Goal: Task Accomplishment & Management: Manage account settings

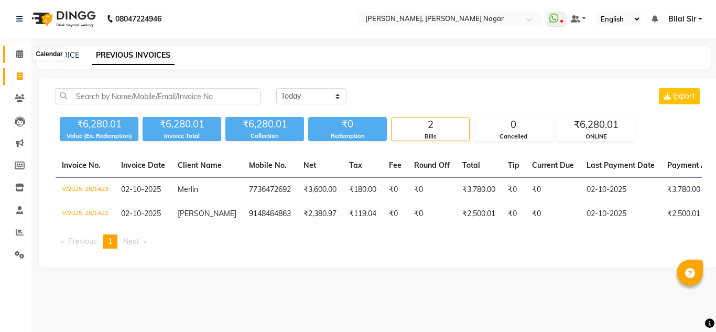
drag, startPoint x: 0, startPoint y: 0, endPoint x: 11, endPoint y: 51, distance: 52.0
click at [11, 51] on span at bounding box center [19, 54] width 18 height 12
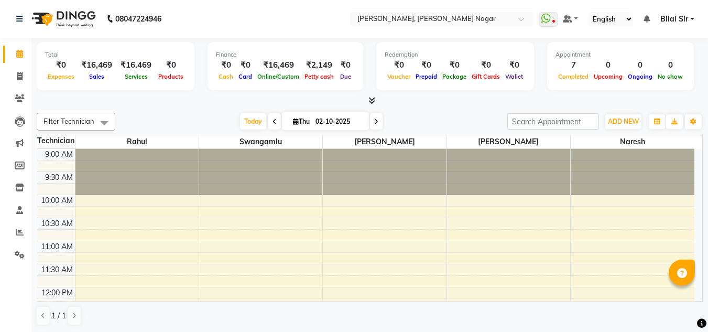
click at [378, 125] on span at bounding box center [376, 121] width 13 height 16
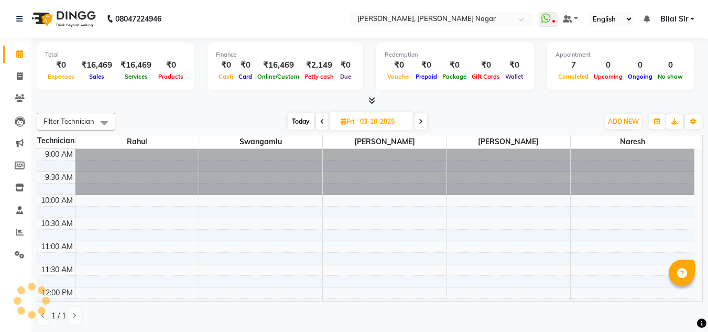
scroll to position [447, 0]
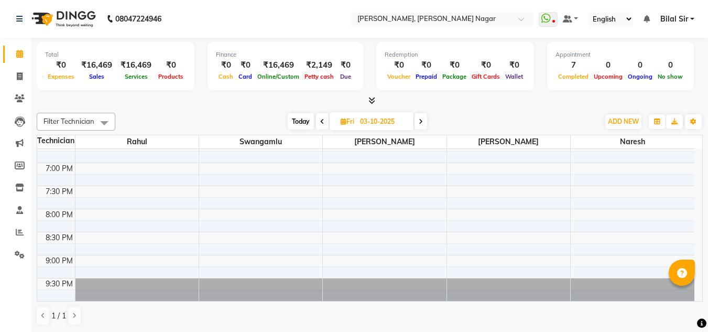
click at [248, 107] on div "Total ₹0 Expenses ₹16,469 Sales ₹16,469 Services ₹0 Products Finance ₹0 Cash ₹0…" at bounding box center [369, 185] width 677 height 295
click at [423, 125] on span at bounding box center [421, 121] width 13 height 16
type input "04-10-2025"
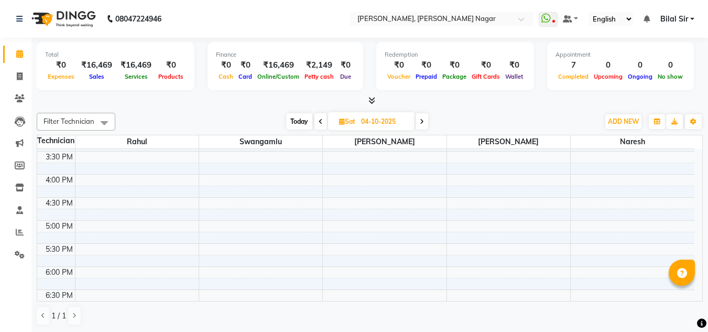
scroll to position [297, 0]
click at [101, 178] on div "9:00 AM 9:30 AM 10:00 AM 10:30 AM 11:00 AM 11:30 AM 12:00 PM 12:30 PM 1:00 PM 1…" at bounding box center [365, 151] width 657 height 599
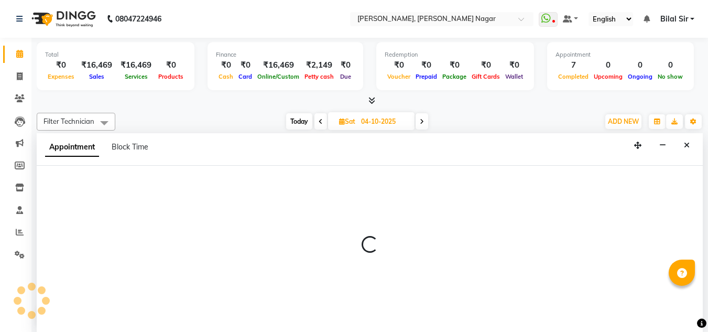
select select "68294"
select select "tentative"
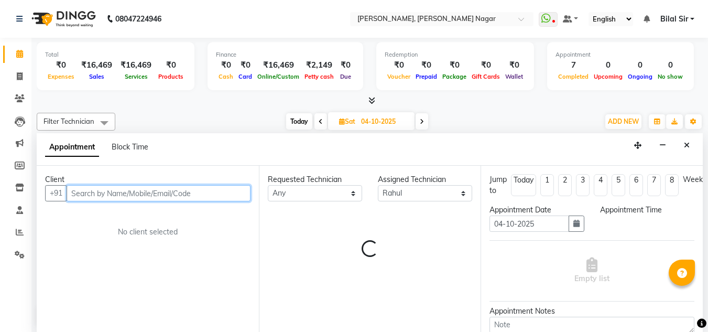
select select "960"
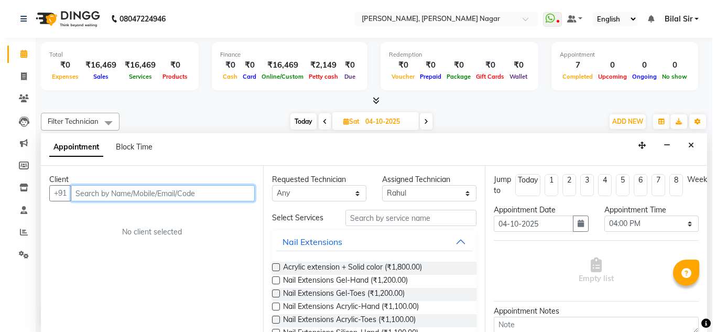
scroll to position [1, 0]
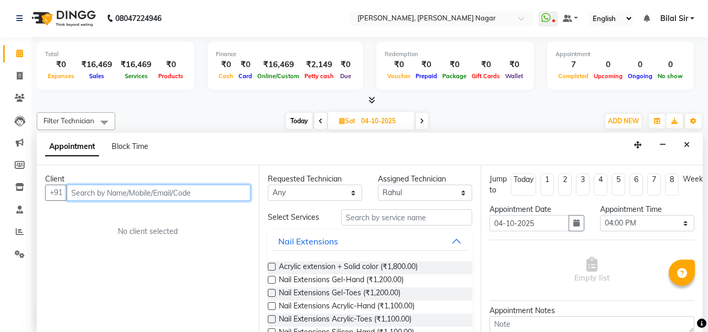
click at [90, 191] on input "text" at bounding box center [159, 192] width 184 height 16
type input "9108540803"
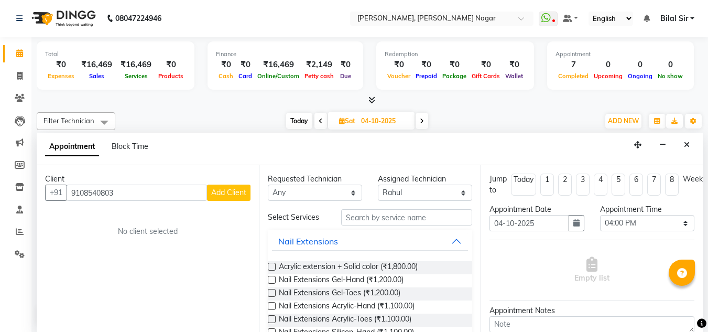
click at [220, 197] on span "Add Client" at bounding box center [228, 192] width 35 height 9
select select "21"
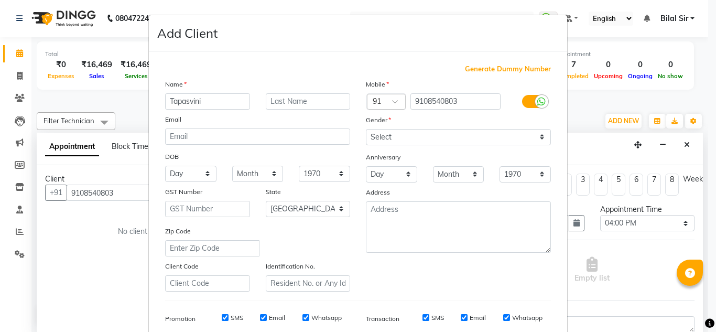
click at [174, 105] on input "Tapasvini" at bounding box center [207, 101] width 85 height 16
type input "Thapaswini"
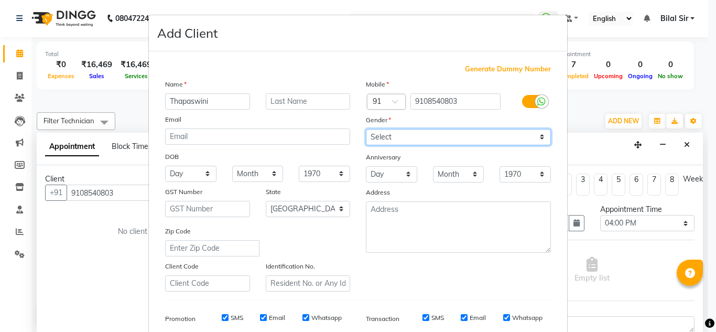
click at [444, 142] on select "Select [DEMOGRAPHIC_DATA] [DEMOGRAPHIC_DATA] Other Prefer Not To Say" at bounding box center [458, 137] width 185 height 16
select select "[DEMOGRAPHIC_DATA]"
click at [366, 129] on select "Select [DEMOGRAPHIC_DATA] [DEMOGRAPHIC_DATA] Other Prefer Not To Say" at bounding box center [458, 137] width 185 height 16
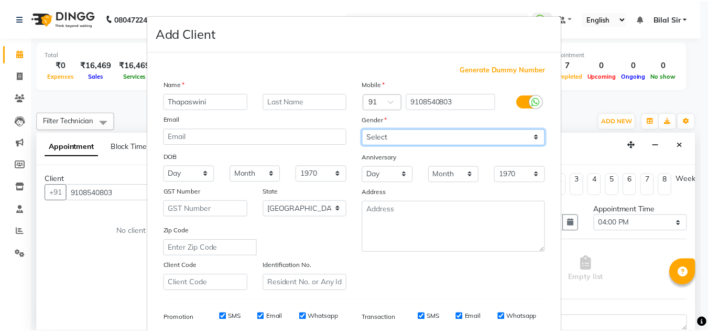
scroll to position [152, 0]
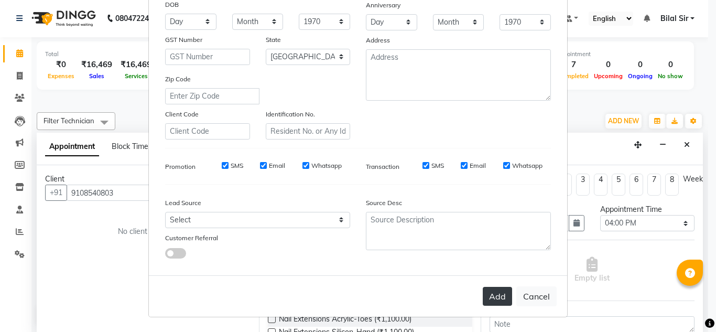
click at [486, 293] on button "Add" at bounding box center [497, 296] width 29 height 19
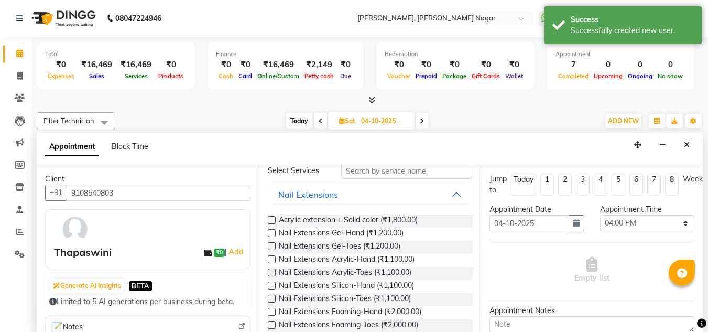
scroll to position [47, 0]
click at [383, 177] on input "text" at bounding box center [406, 170] width 131 height 16
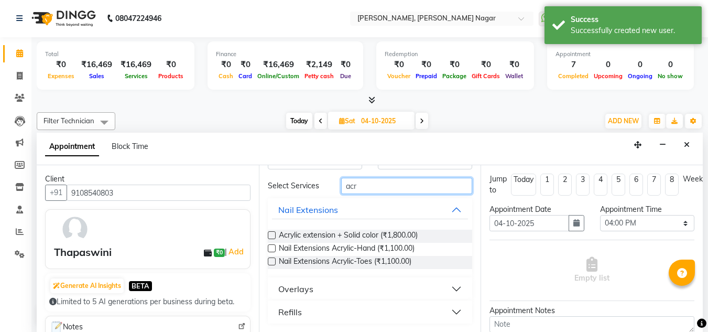
scroll to position [31, 0]
type input "acry"
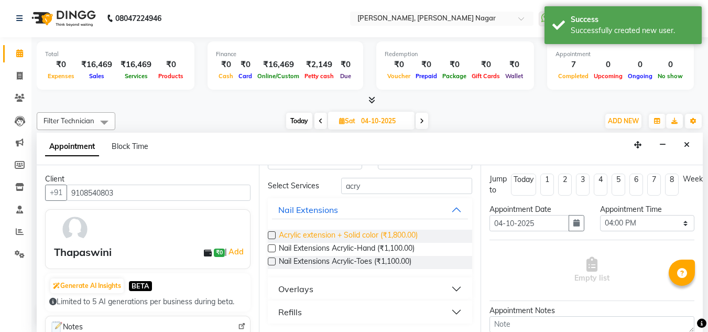
click at [326, 234] on span "Acrylic extension + Solid color (₹1,800.00)" at bounding box center [348, 236] width 139 height 13
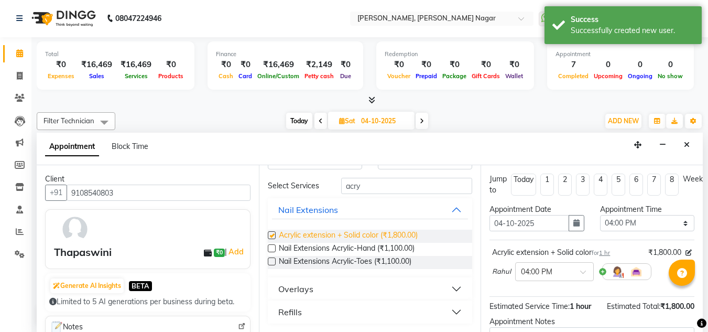
checkbox input "false"
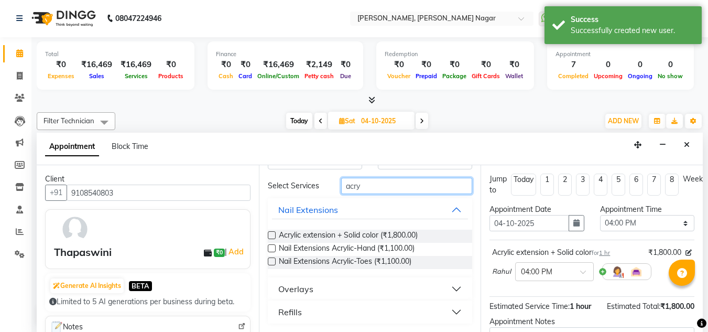
click at [374, 192] on input "acry" at bounding box center [406, 186] width 131 height 16
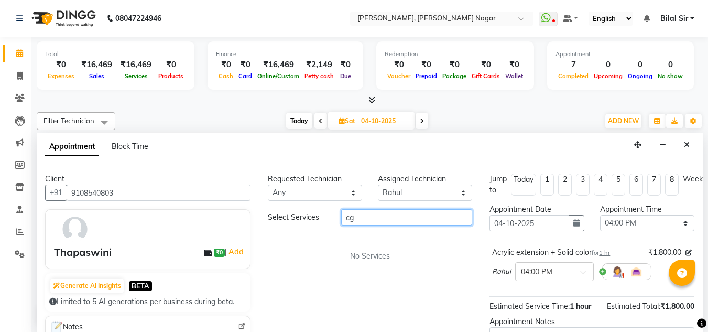
scroll to position [0, 0]
type input "c"
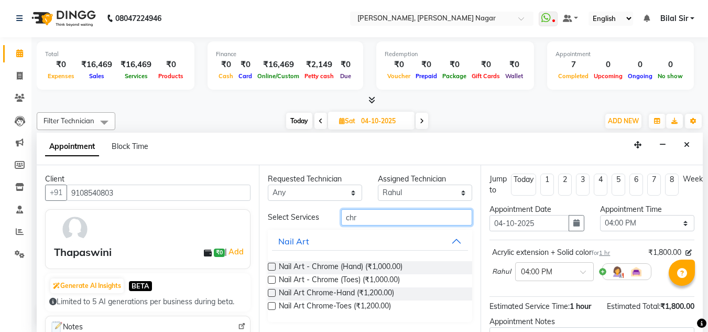
click at [356, 221] on input "chr" at bounding box center [406, 217] width 131 height 16
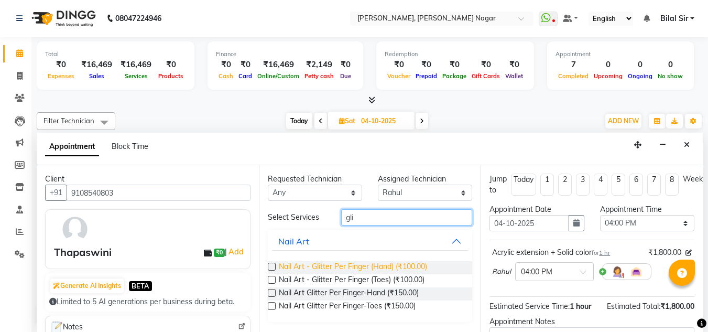
type input "gli"
click at [324, 269] on span "Nail Art - Glitter Per Finger (Hand) (₹100.00)" at bounding box center [353, 267] width 148 height 13
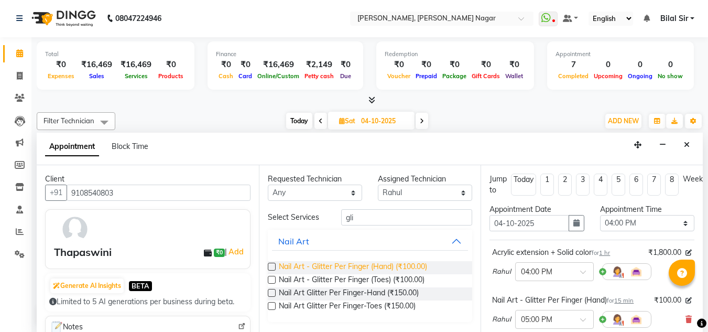
click at [355, 263] on span "Nail Art - Glitter Per Finger (Hand) (₹100.00)" at bounding box center [353, 267] width 148 height 13
checkbox input "false"
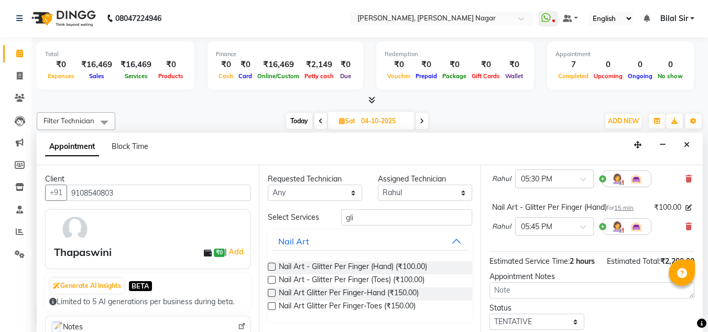
scroll to position [319, 0]
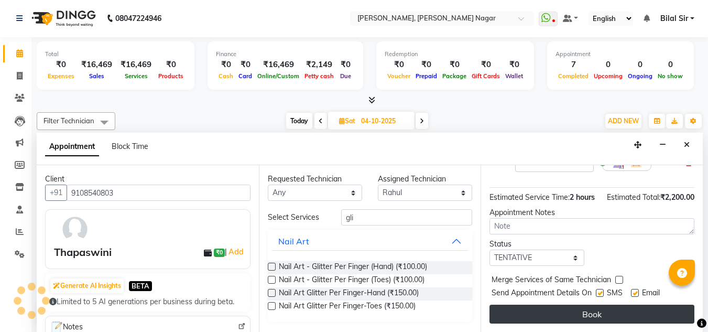
click at [555, 312] on button "Book" at bounding box center [591, 313] width 205 height 19
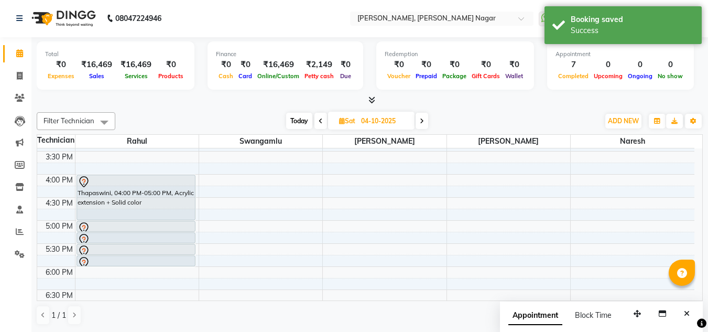
scroll to position [0, 0]
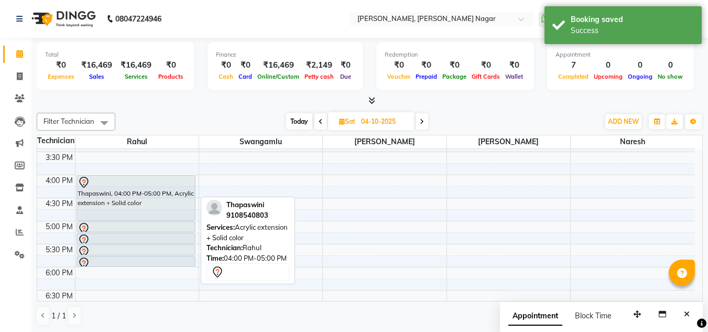
click at [114, 197] on div "Thapaswini, 04:00 PM-05:00 PM, Acrylic extension + Solid color" at bounding box center [136, 198] width 118 height 45
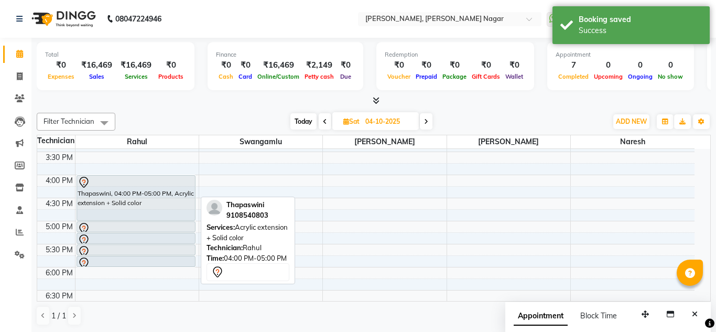
select select "7"
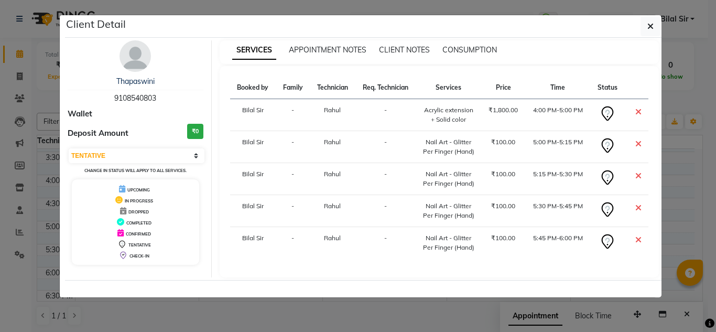
click at [509, 35] on div "Client Detail" at bounding box center [363, 26] width 596 height 23
click at [647, 25] on button "button" at bounding box center [650, 26] width 20 height 20
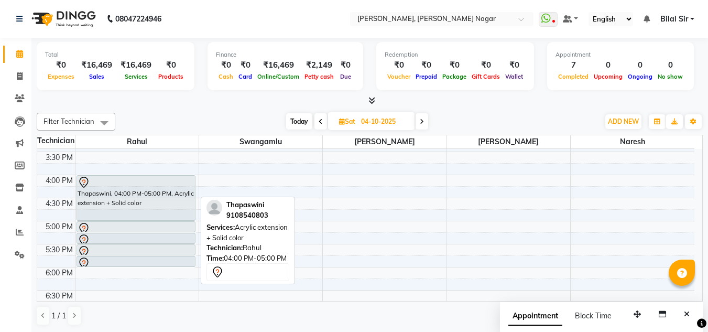
click at [170, 204] on div "Thapaswini, 04:00 PM-05:00 PM, Acrylic extension + Solid color" at bounding box center [136, 198] width 118 height 45
select select "7"
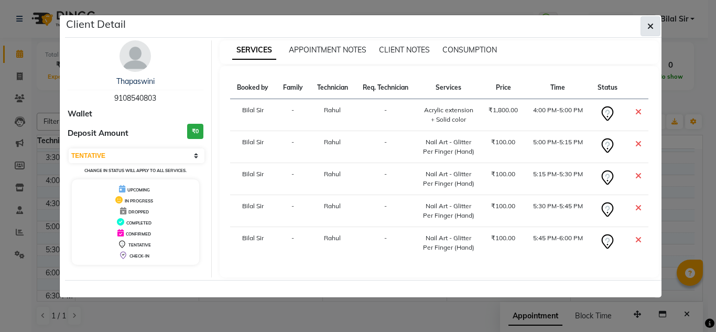
click at [650, 25] on icon "button" at bounding box center [650, 26] width 6 height 8
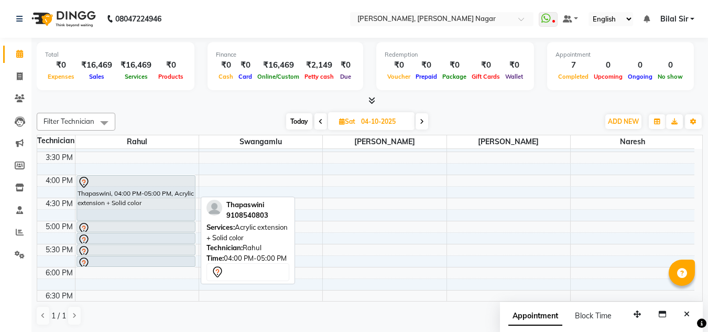
click at [158, 195] on div "Thapaswini, 04:00 PM-05:00 PM, Acrylic extension + Solid color" at bounding box center [136, 198] width 118 height 45
select select "7"
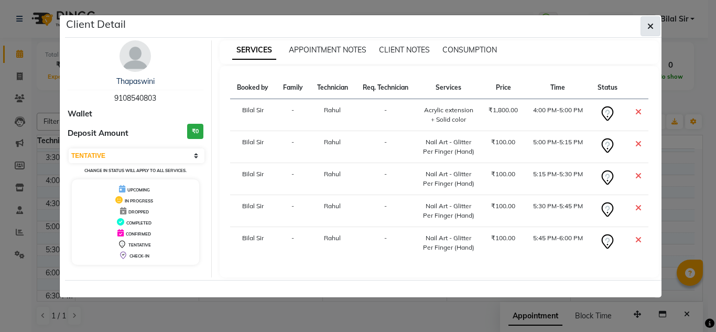
click at [652, 27] on icon "button" at bounding box center [650, 26] width 6 height 8
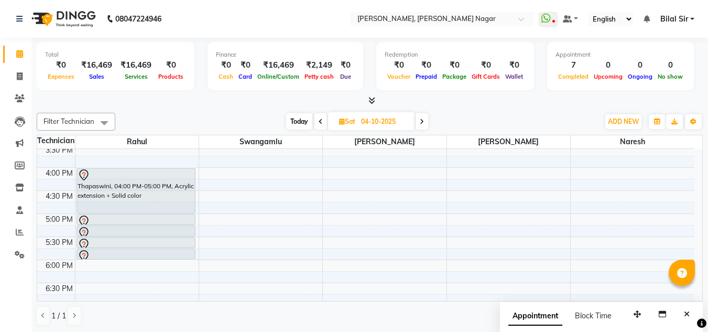
scroll to position [303, 0]
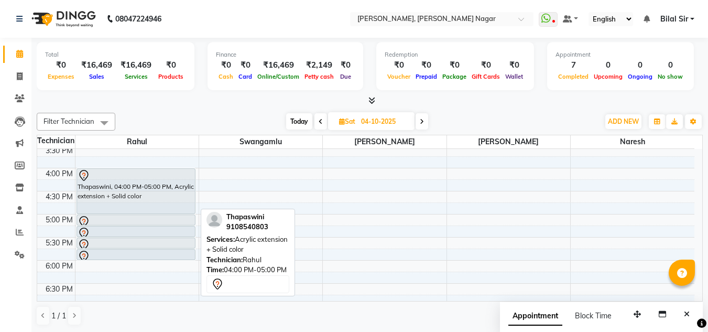
click at [153, 178] on div at bounding box center [136, 175] width 117 height 13
select select "7"
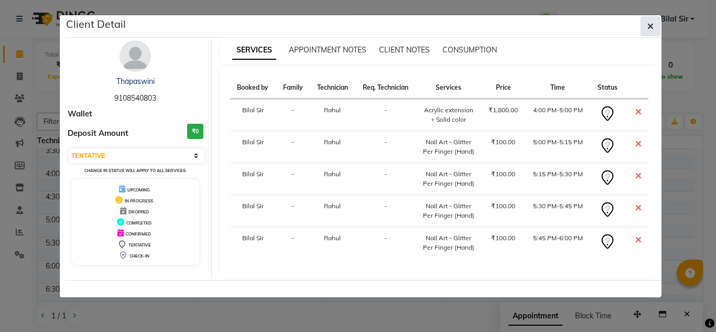
click at [650, 27] on icon "button" at bounding box center [650, 26] width 6 height 8
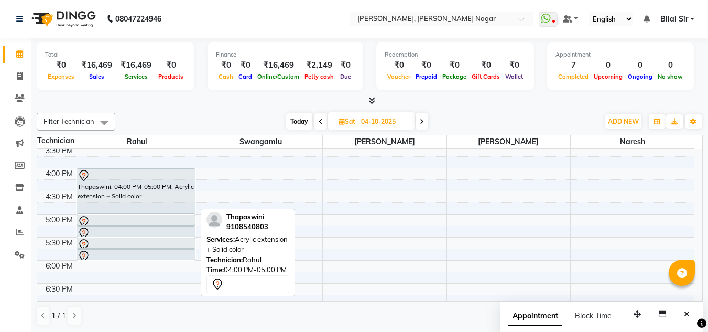
click at [141, 191] on div "Thapaswini, 04:00 PM-05:00 PM, Acrylic extension + Solid color" at bounding box center [136, 191] width 118 height 45
select select "7"
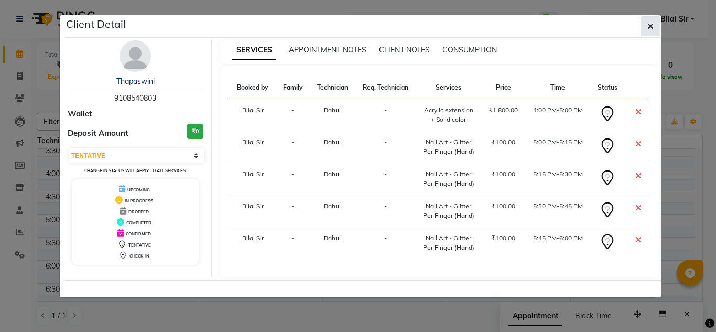
click at [646, 30] on button "button" at bounding box center [650, 26] width 20 height 20
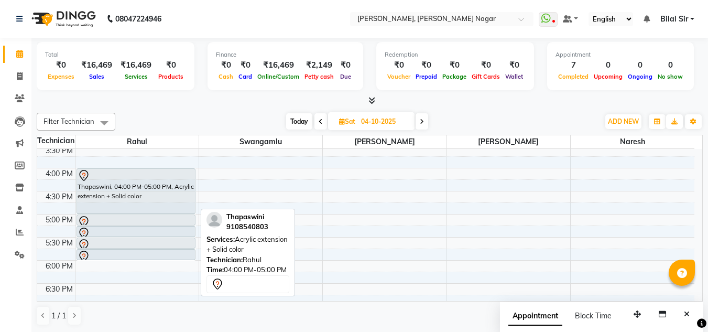
click at [121, 196] on div "Thapaswini, 04:00 PM-05:00 PM, Acrylic extension + Solid color" at bounding box center [136, 191] width 118 height 45
select select "7"
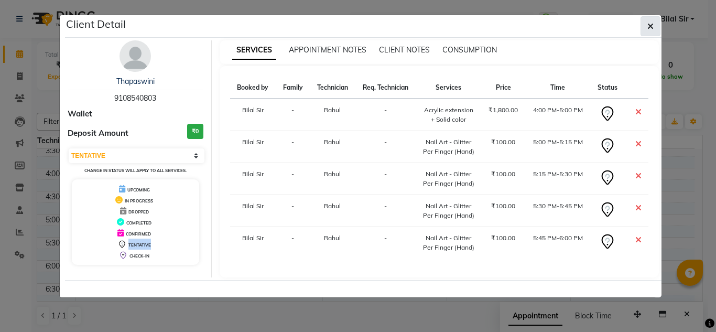
click at [651, 26] on icon "button" at bounding box center [650, 26] width 6 height 8
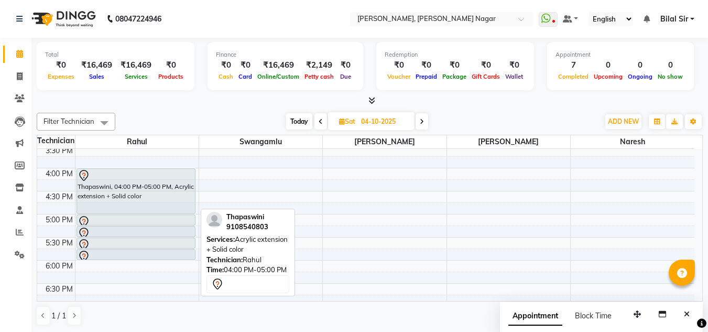
click at [148, 197] on div "Thapaswini, 04:00 PM-05:00 PM, Acrylic extension + Solid color" at bounding box center [136, 191] width 118 height 45
select select "7"
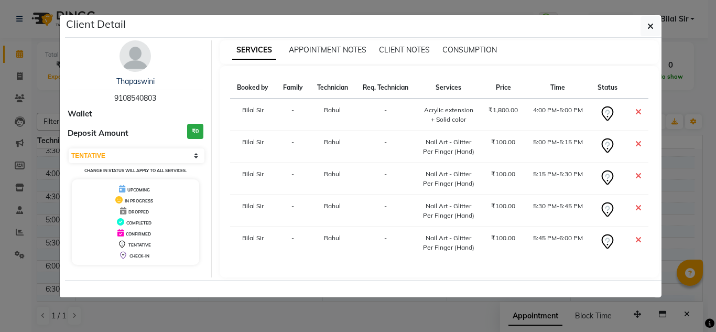
click at [139, 97] on span "9108540803" at bounding box center [135, 97] width 42 height 9
copy span "9108540803"
click at [652, 28] on icon "button" at bounding box center [650, 26] width 6 height 8
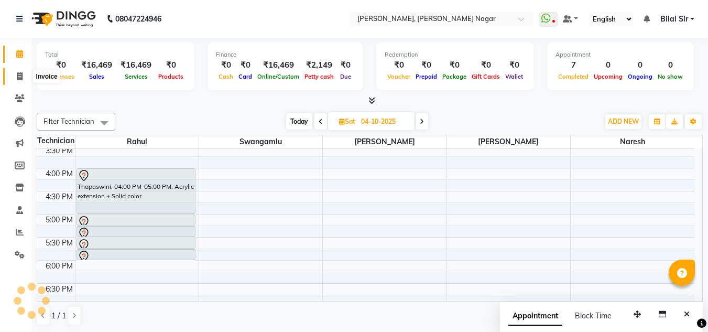
click at [18, 78] on icon at bounding box center [20, 76] width 6 height 8
select select "service"
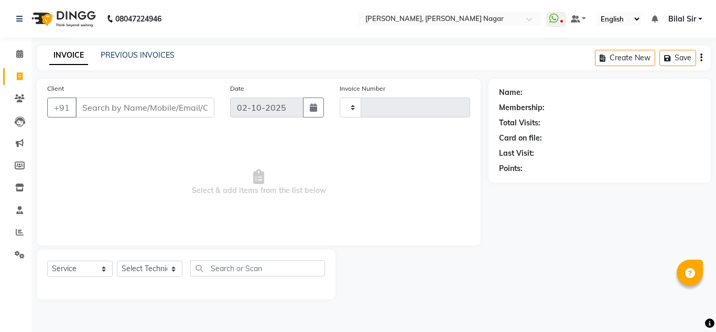
type input "9108540803"
select select "7686"
type input "1428"
type input "9108540803"
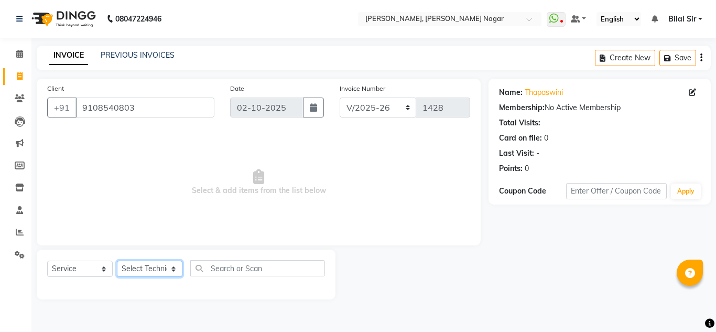
click at [134, 266] on select "Select Technician [PERSON_NAME] [PERSON_NAME] [PERSON_NAME] Manager [PERSON_NAM…" at bounding box center [150, 268] width 66 height 16
select select "68294"
click at [117, 260] on select "Select Technician [PERSON_NAME] [PERSON_NAME] [PERSON_NAME] Manager [PERSON_NAM…" at bounding box center [150, 268] width 66 height 16
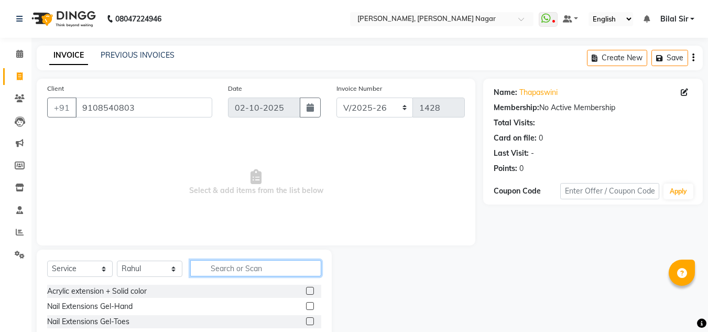
click at [243, 273] on input "text" at bounding box center [255, 268] width 131 height 16
type input "acry"
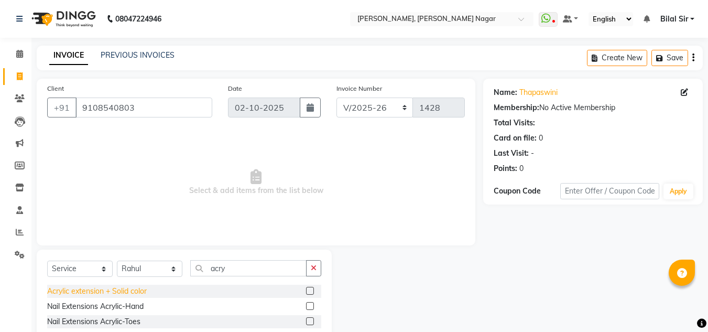
click at [128, 287] on div "Acrylic extension + Solid color" at bounding box center [97, 291] width 100 height 11
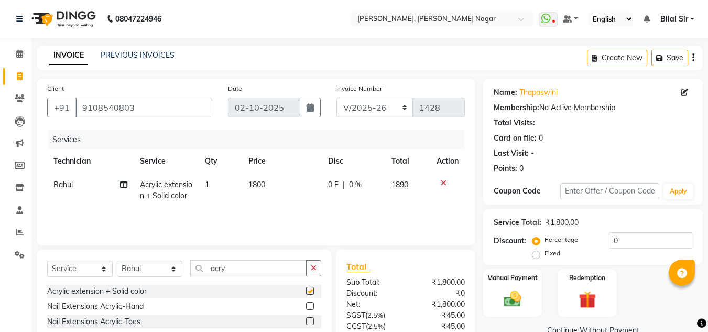
checkbox input "false"
click at [251, 262] on input "acry" at bounding box center [248, 268] width 116 height 16
type input "a"
click at [251, 262] on input "text" at bounding box center [255, 268] width 131 height 16
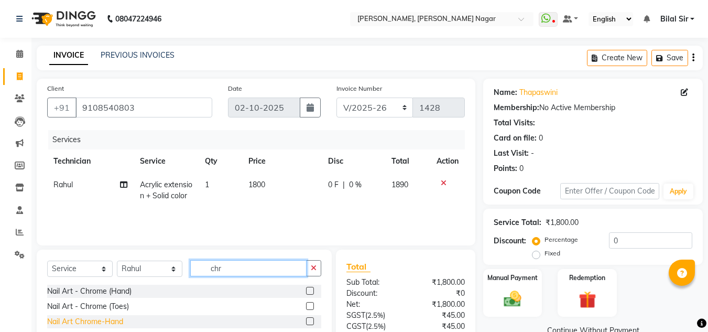
type input "chr"
click at [106, 317] on div "Nail Art Chrome-Hand" at bounding box center [85, 321] width 76 height 11
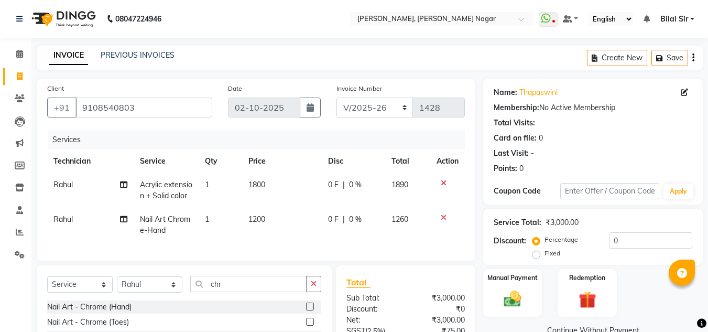
checkbox input "false"
click at [261, 219] on span "1200" at bounding box center [256, 218] width 17 height 9
select select "68294"
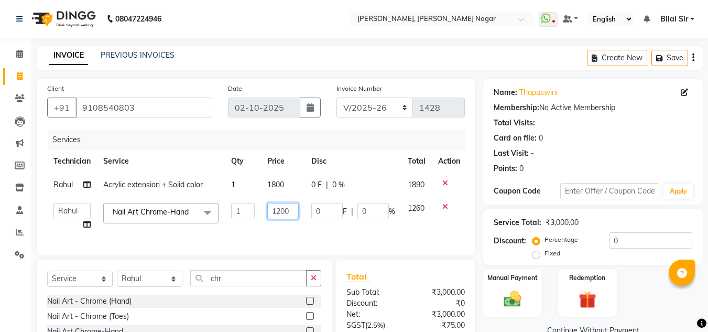
click at [284, 208] on input "1200" at bounding box center [282, 211] width 31 height 16
type input "400"
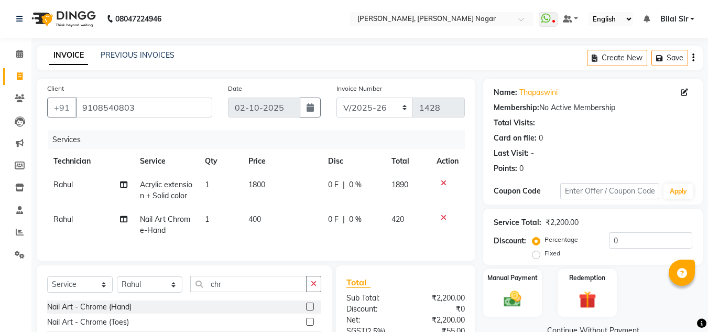
click at [550, 148] on div "Last Visit: -" at bounding box center [593, 153] width 199 height 11
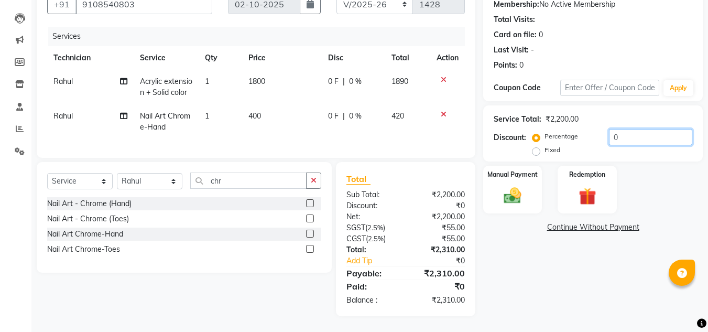
click at [632, 130] on input "0" at bounding box center [650, 137] width 83 height 16
type input "030"
click at [427, 270] on div "₹1,617.00" at bounding box center [439, 273] width 67 height 13
click at [436, 274] on div "₹1,617.00" at bounding box center [439, 273] width 67 height 13
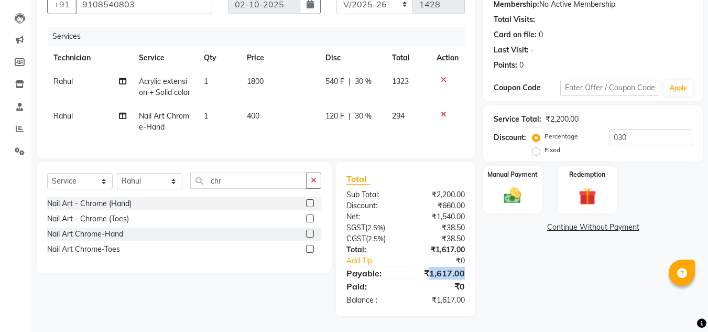
click at [436, 274] on div "₹1,617.00" at bounding box center [439, 273] width 67 height 13
click at [504, 230] on div "Name: Thapaswini Membership: No Active Membership Total Visits: Card on file: 0…" at bounding box center [596, 145] width 227 height 341
click at [223, 184] on input "chr" at bounding box center [248, 180] width 116 height 16
type input "c"
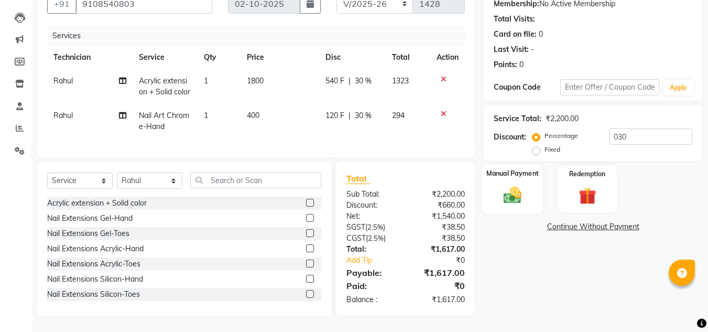
click at [537, 172] on div "Manual Payment" at bounding box center [512, 189] width 61 height 50
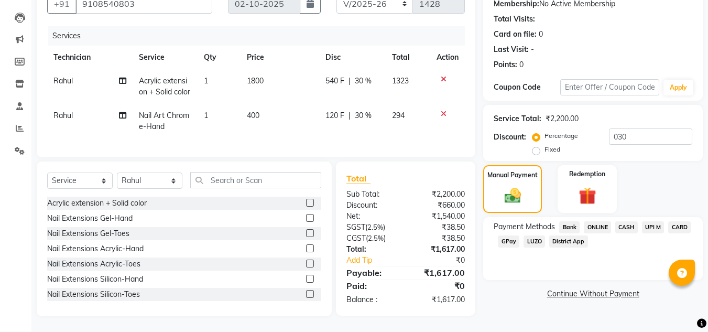
click at [598, 225] on span "ONLINE" at bounding box center [597, 227] width 27 height 12
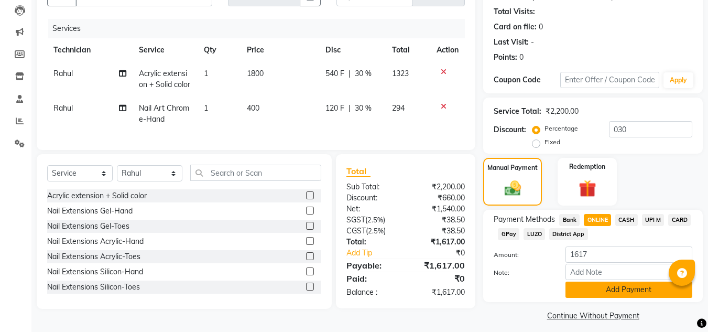
click at [581, 293] on button "Add Payment" at bounding box center [628, 289] width 127 height 16
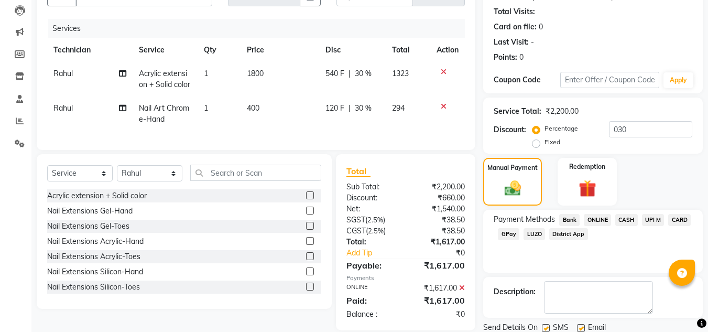
scroll to position [148, 0]
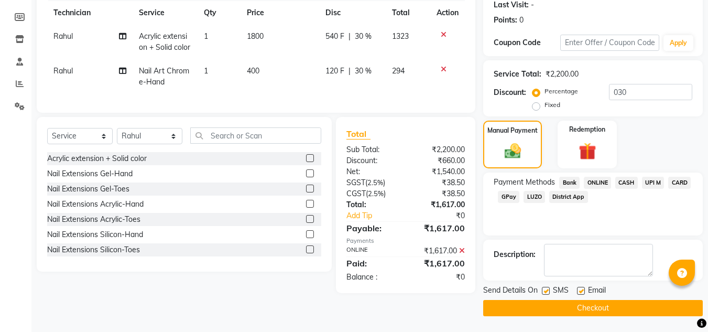
click at [513, 309] on button "Checkout" at bounding box center [593, 308] width 220 height 16
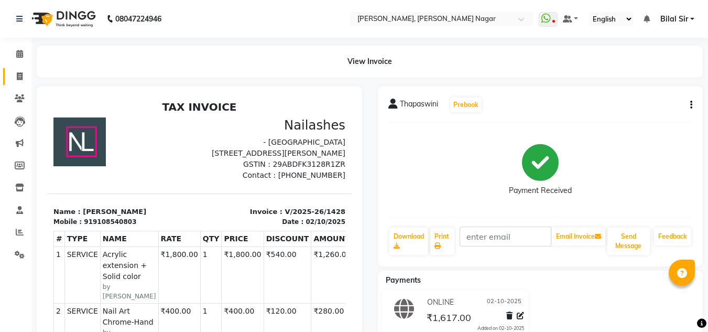
click at [21, 83] on link "Invoice" at bounding box center [15, 76] width 25 height 17
select select "service"
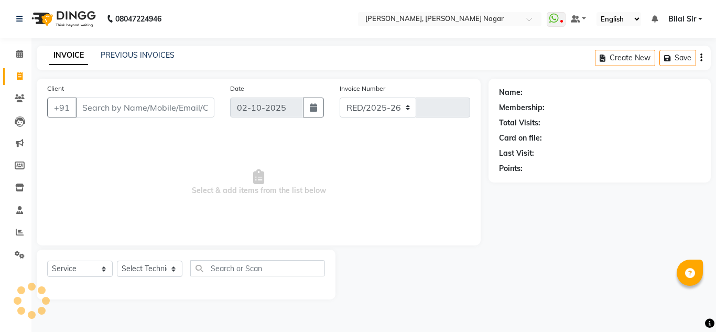
select select "7686"
type input "1429"
click at [104, 112] on input "Client" at bounding box center [144, 107] width 139 height 20
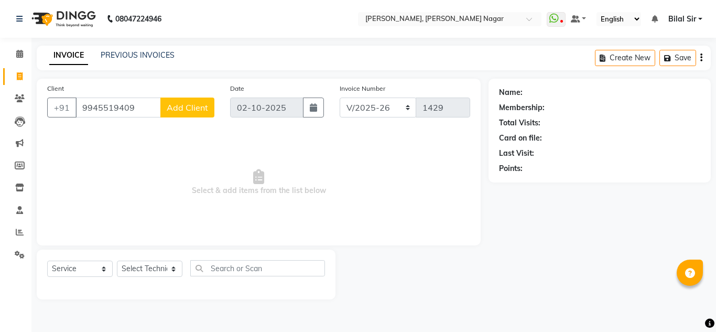
type input "9945519409"
drag, startPoint x: 179, startPoint y: 96, endPoint x: 179, endPoint y: 105, distance: 8.9
click at [179, 105] on div "Client [PHONE_NUMBER] Add Client" at bounding box center [130, 104] width 183 height 43
click at [179, 105] on span "Add Client" at bounding box center [187, 107] width 41 height 10
select select "21"
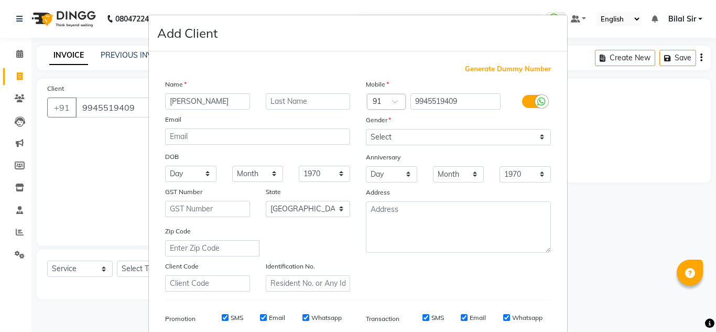
type input "[PERSON_NAME]"
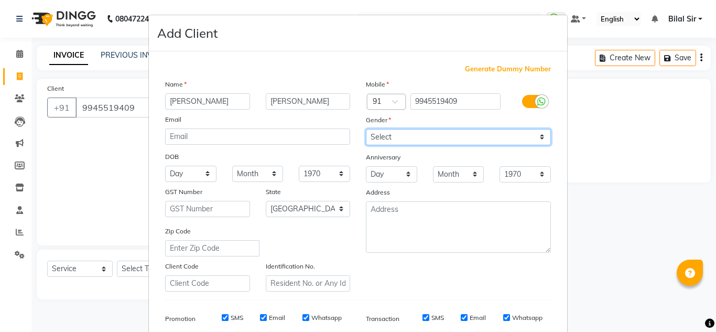
click at [444, 139] on select "Select [DEMOGRAPHIC_DATA] [DEMOGRAPHIC_DATA] Other Prefer Not To Say" at bounding box center [458, 137] width 185 height 16
select select "[DEMOGRAPHIC_DATA]"
click at [366, 129] on select "Select [DEMOGRAPHIC_DATA] [DEMOGRAPHIC_DATA] Other Prefer Not To Say" at bounding box center [458, 137] width 185 height 16
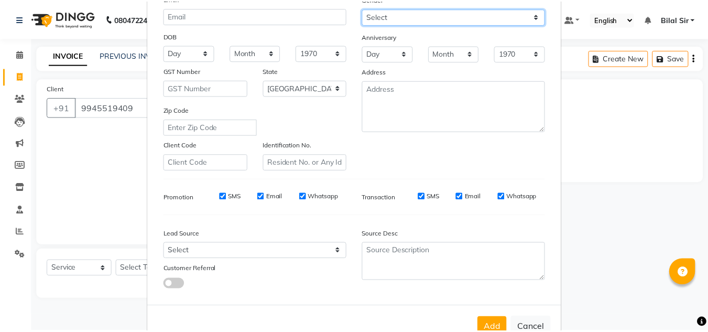
scroll to position [125, 0]
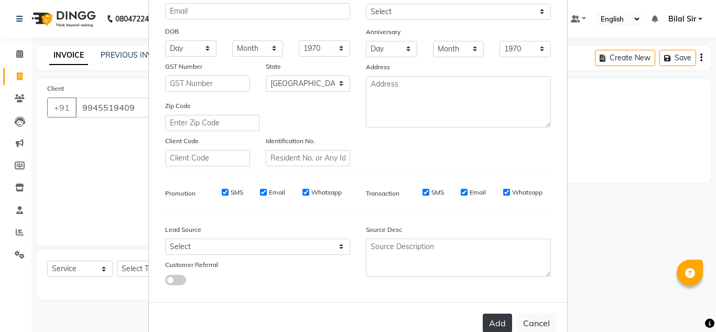
click at [487, 328] on button "Add" at bounding box center [497, 322] width 29 height 19
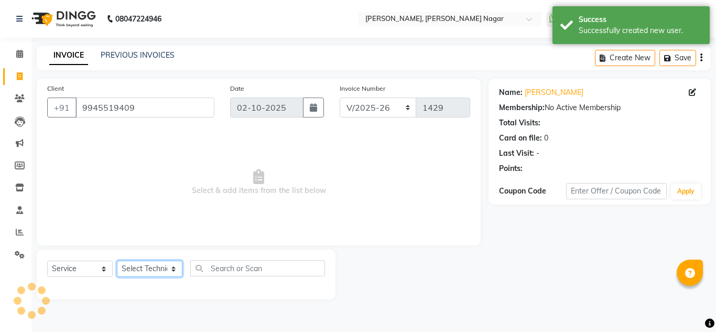
click at [133, 273] on select "Select Technician [PERSON_NAME] [PERSON_NAME] [PERSON_NAME] Manager [PERSON_NAM…" at bounding box center [150, 268] width 66 height 16
click at [117, 260] on select "Select Technician [PERSON_NAME] [PERSON_NAME] [PERSON_NAME] Manager [PERSON_NAM…" at bounding box center [150, 268] width 66 height 16
select select "81677"
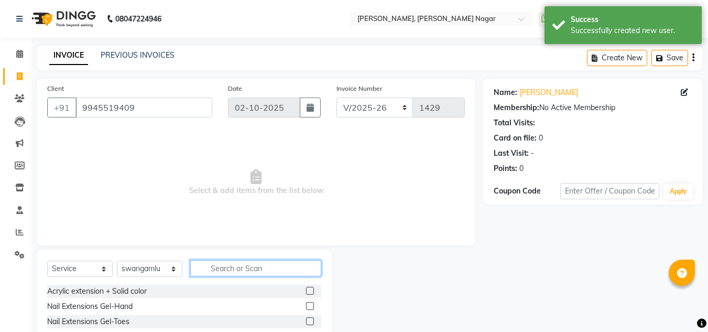
click at [252, 266] on input "text" at bounding box center [255, 268] width 131 height 16
type input "p"
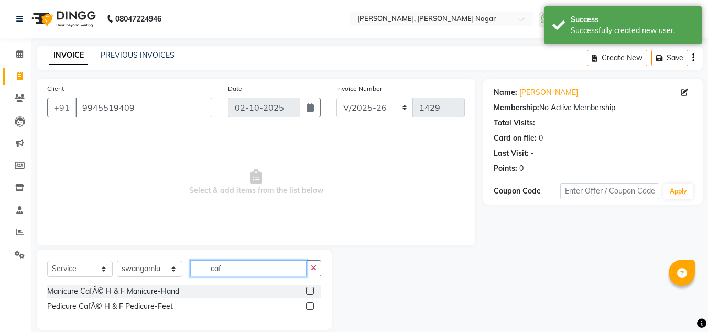
type input "caf"
click at [135, 299] on div "Manicure CafÃ© H & F Manicure-Hand Pedicure CafÃ© H & F Pedicure-Feet" at bounding box center [184, 300] width 274 height 30
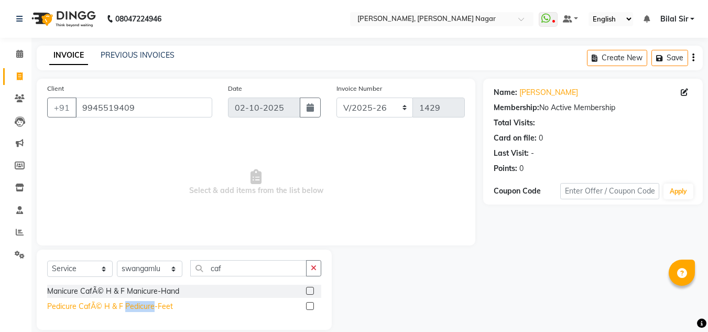
click at [129, 307] on div "Pedicure CafÃ© H & F Pedicure-Feet" at bounding box center [110, 306] width 126 height 11
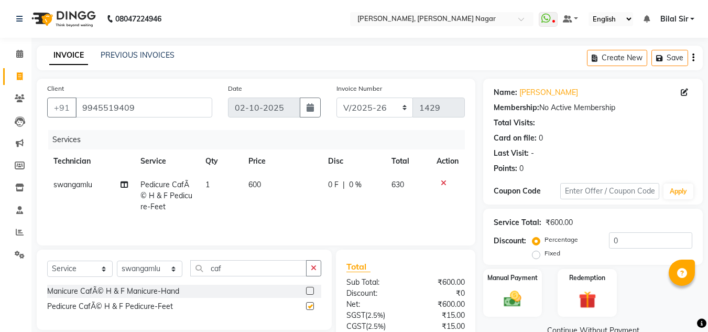
checkbox input "false"
click at [234, 272] on input "caf" at bounding box center [248, 268] width 116 height 16
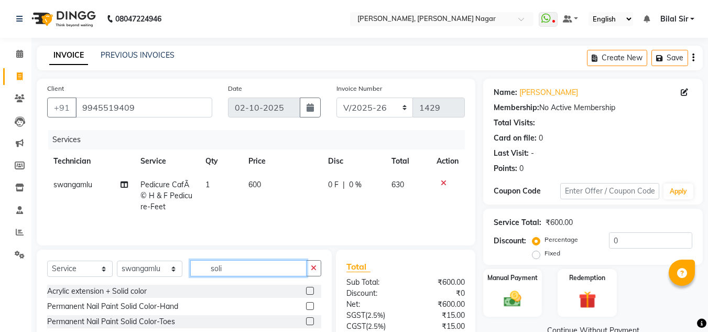
scroll to position [67, 0]
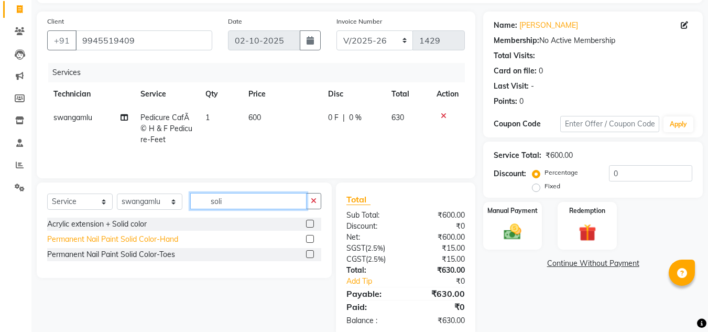
type input "soli"
click at [136, 237] on div "Permanent Nail Paint Solid Color-Hand" at bounding box center [112, 239] width 131 height 11
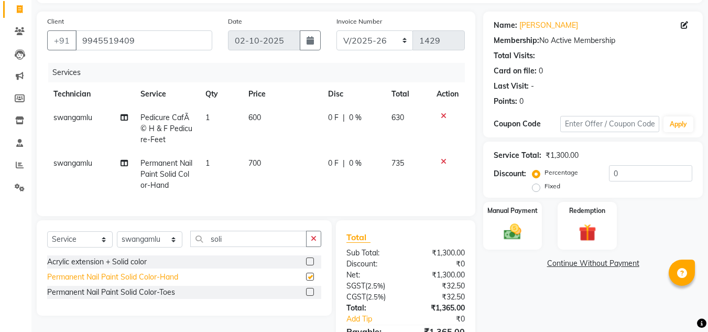
checkbox input "false"
click at [215, 242] on input "soli" at bounding box center [248, 239] width 116 height 16
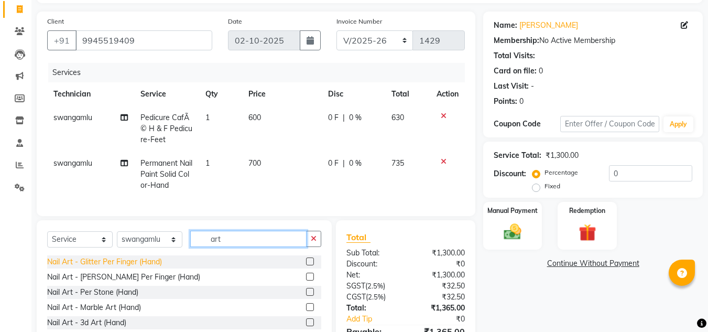
type input "art"
click at [153, 266] on div "Nail Art - Glitter Per Finger (Hand)" at bounding box center [104, 261] width 115 height 11
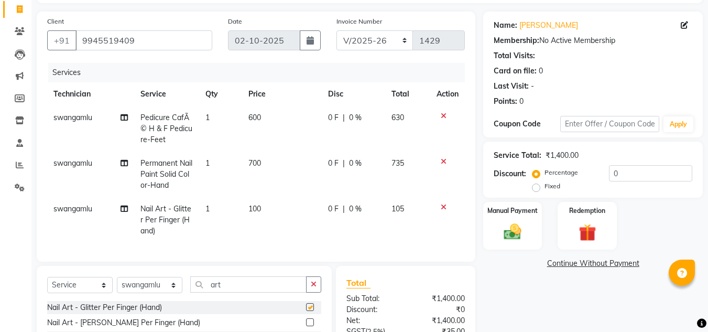
checkbox input "false"
click at [249, 210] on span "100" at bounding box center [254, 208] width 13 height 9
select select "81677"
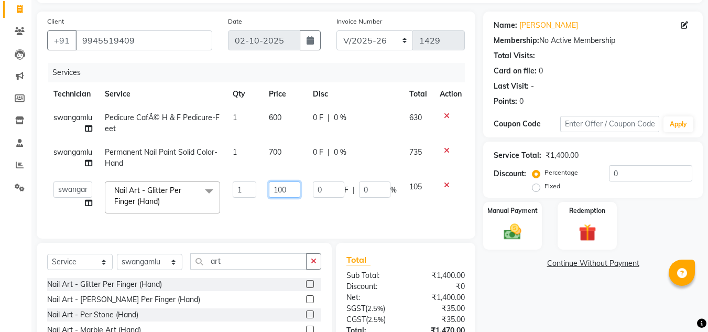
click at [284, 187] on input "100" at bounding box center [284, 189] width 31 height 16
type input "150"
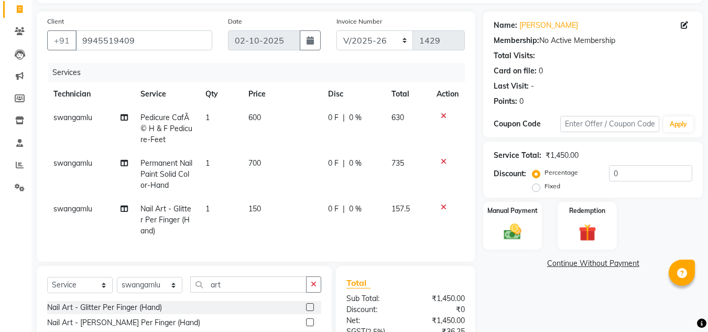
click at [217, 206] on td "1" at bounding box center [220, 220] width 43 height 46
select select "81677"
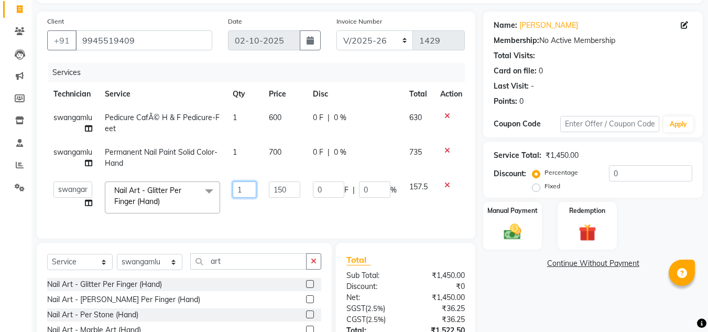
click at [244, 189] on input "1" at bounding box center [245, 189] width 24 height 16
type input "4"
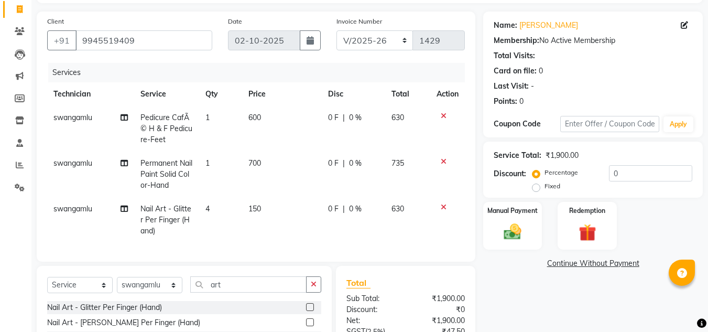
click at [549, 102] on div "Points: 0" at bounding box center [593, 101] width 199 height 11
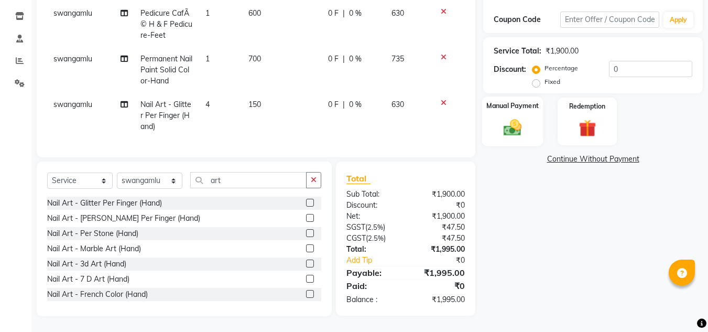
click at [518, 107] on div "Manual Payment" at bounding box center [512, 121] width 61 height 50
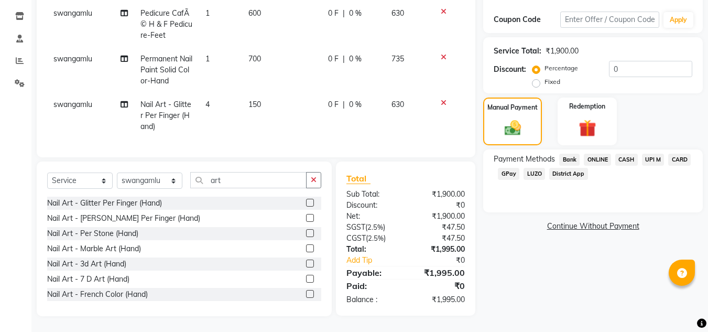
click at [623, 154] on span "CASH" at bounding box center [626, 160] width 23 height 12
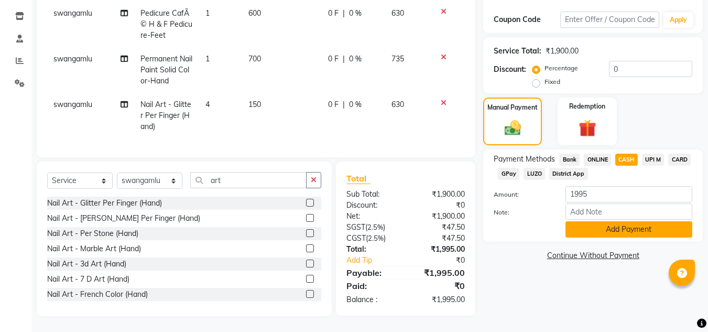
click at [615, 221] on button "Add Payment" at bounding box center [628, 229] width 127 height 16
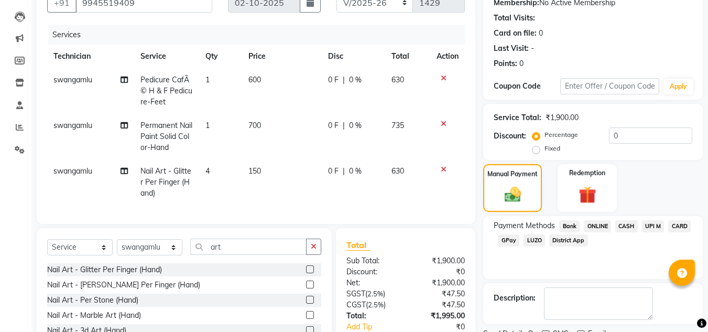
scroll to position [0, 0]
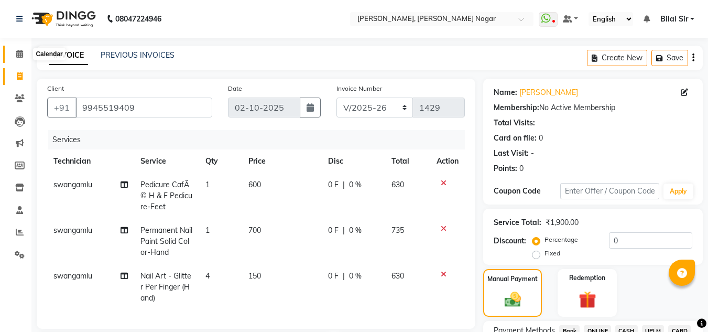
click at [13, 50] on span at bounding box center [19, 54] width 18 height 12
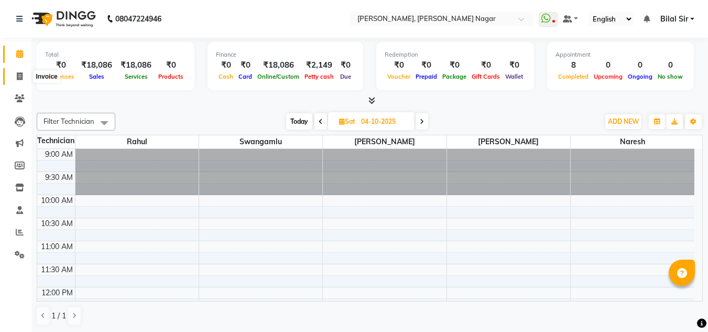
click at [18, 73] on icon at bounding box center [20, 76] width 6 height 8
select select "service"
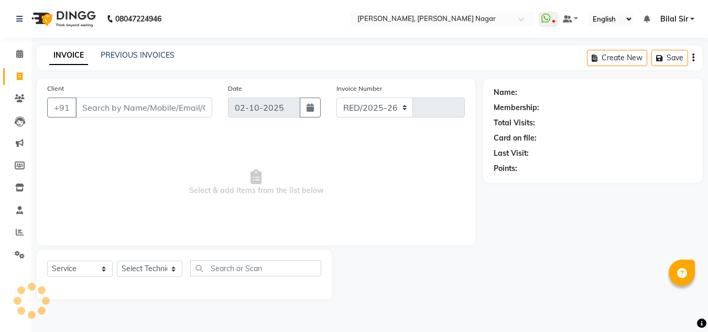
select select "7686"
type input "1430"
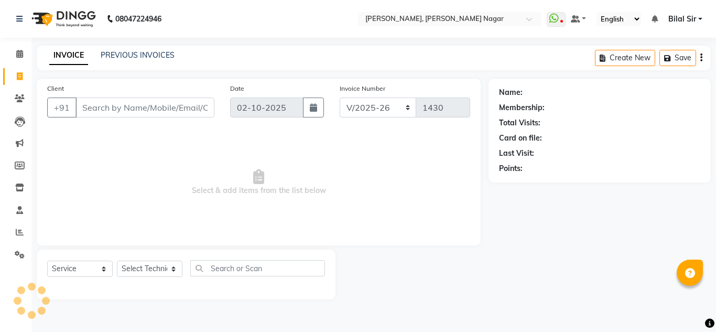
click at [150, 108] on input "Client" at bounding box center [144, 107] width 139 height 20
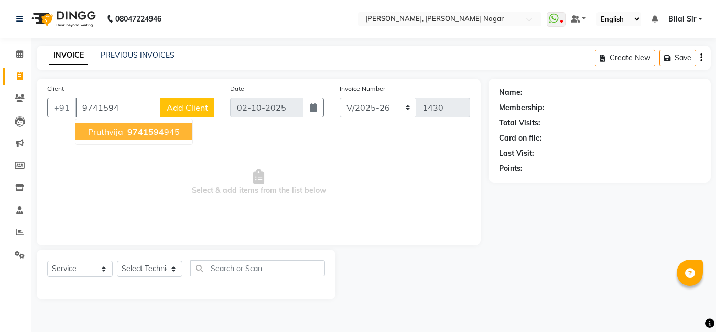
click at [164, 136] on ngb-highlight "9741594 945" at bounding box center [152, 131] width 55 height 10
type input "9741594945"
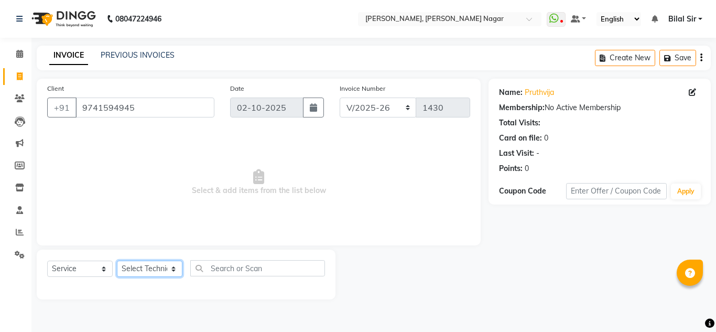
click at [137, 267] on select "Select Technician [PERSON_NAME] [PERSON_NAME] [PERSON_NAME] Manager [PERSON_NAM…" at bounding box center [150, 268] width 66 height 16
select select "81679"
click at [117, 260] on select "Select Technician [PERSON_NAME] [PERSON_NAME] [PERSON_NAME] Manager [PERSON_NAM…" at bounding box center [150, 268] width 66 height 16
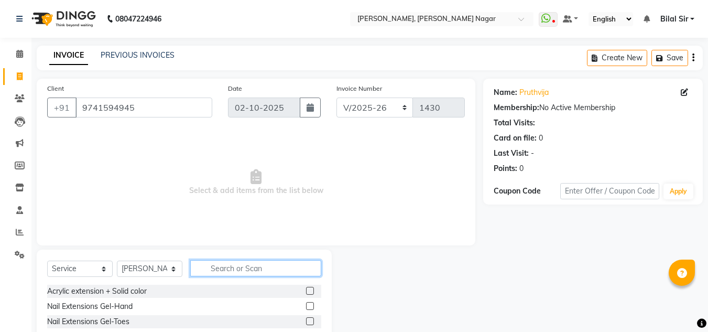
click at [206, 267] on input "text" at bounding box center [255, 268] width 131 height 16
type input "cat"
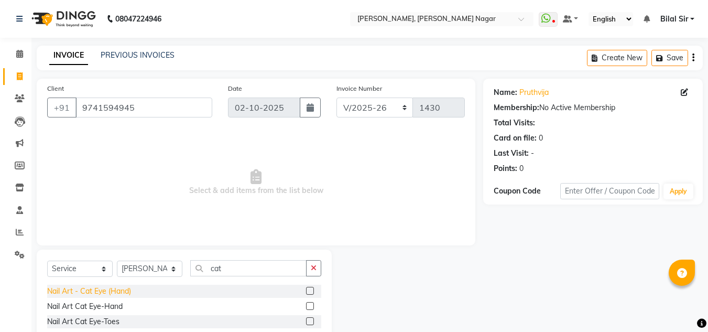
click at [91, 290] on div "Nail Art - Cat Eye (Hand)" at bounding box center [89, 291] width 84 height 11
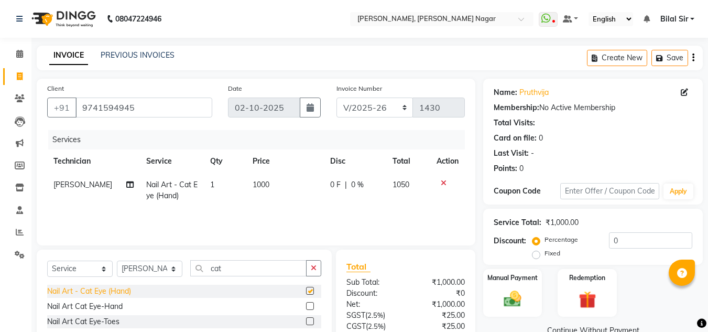
checkbox input "false"
click at [230, 273] on input "cat" at bounding box center [248, 268] width 116 height 16
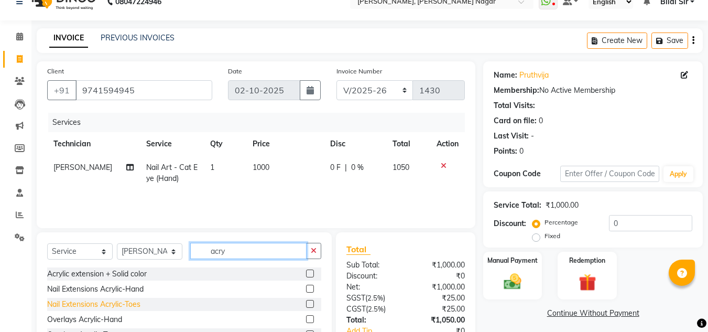
scroll to position [88, 0]
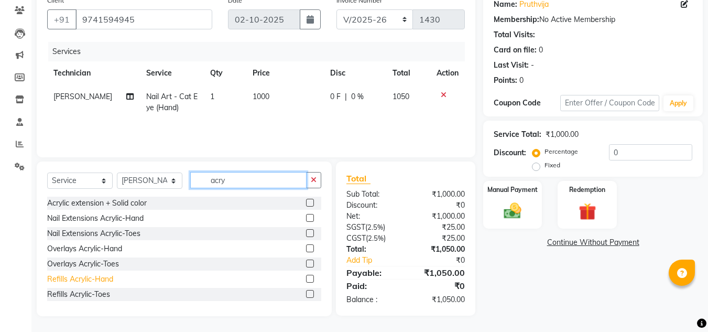
type input "acry"
click at [85, 278] on div "Refills Acrylic-Hand" at bounding box center [80, 279] width 66 height 11
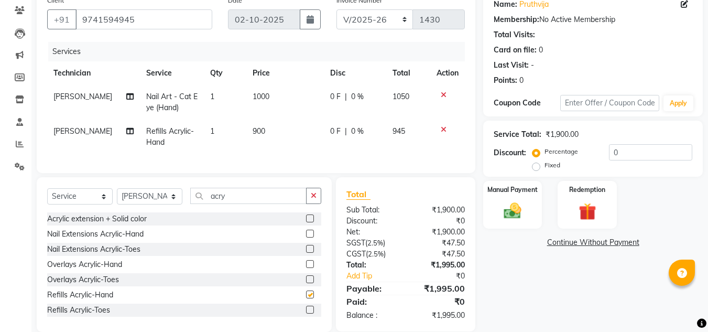
checkbox input "false"
click at [264, 125] on td "900" at bounding box center [285, 136] width 78 height 35
select select "81679"
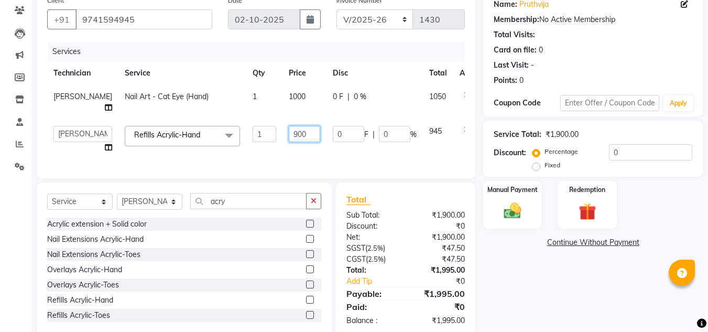
click at [289, 126] on input "900" at bounding box center [304, 134] width 31 height 16
type input "9"
type input "110"
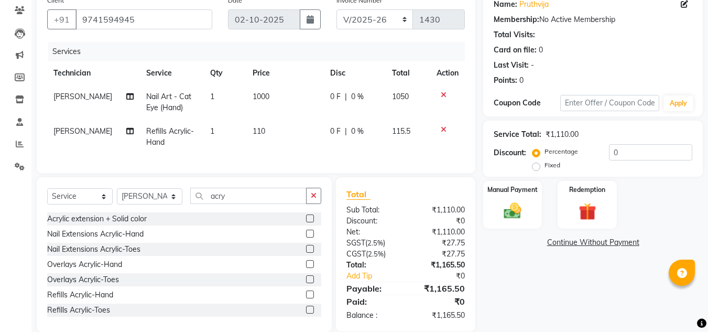
click at [581, 60] on div "Last Visit: -" at bounding box center [593, 65] width 199 height 11
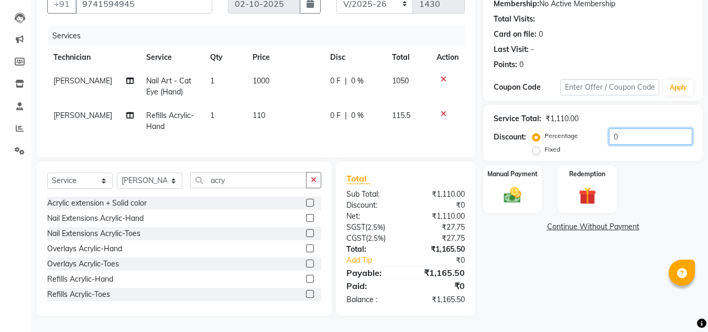
click at [623, 129] on input "0" at bounding box center [650, 136] width 83 height 16
type input "020"
click at [508, 249] on div "Name: Pruthvija Membership: No Active Membership Total Visits: Card on file: 0 …" at bounding box center [596, 145] width 227 height 341
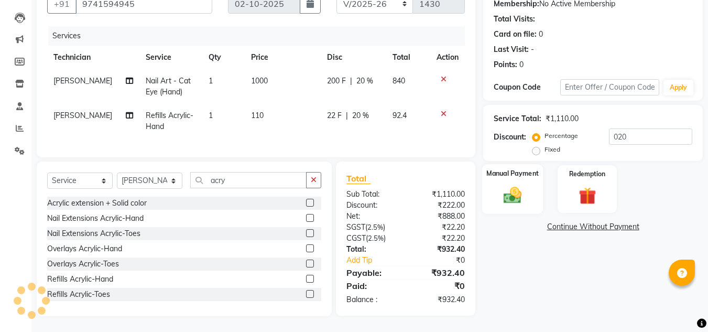
click at [517, 184] on img at bounding box center [512, 194] width 29 height 21
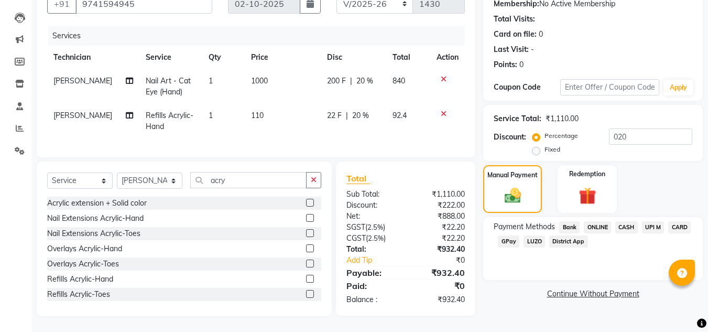
click at [597, 224] on span "ONLINE" at bounding box center [597, 227] width 27 height 12
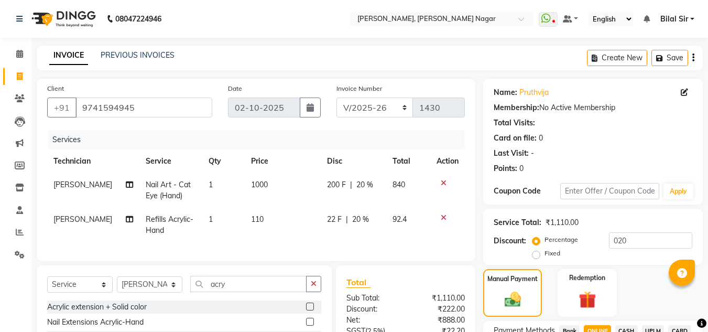
scroll to position [118, 0]
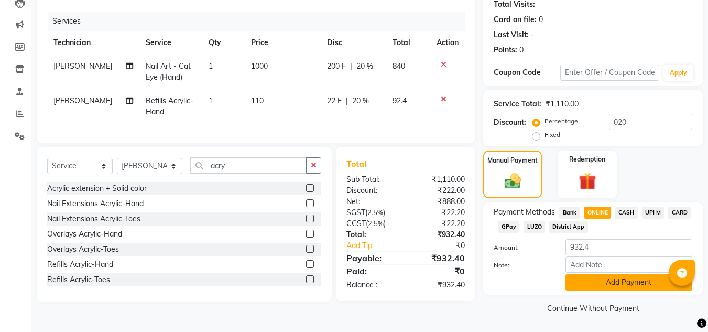
click at [611, 281] on button "Add Payment" at bounding box center [628, 282] width 127 height 16
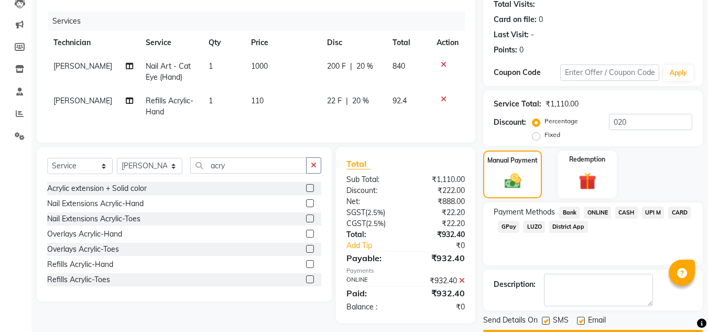
scroll to position [148, 0]
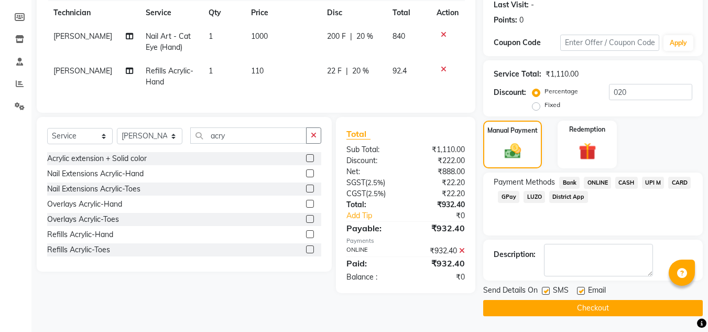
click at [559, 302] on button "Checkout" at bounding box center [593, 308] width 220 height 16
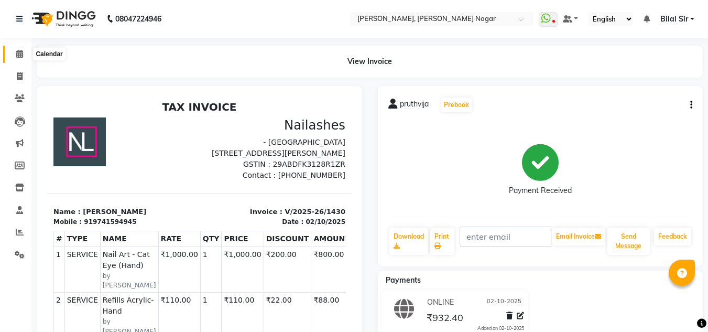
click at [17, 59] on span at bounding box center [19, 54] width 18 height 12
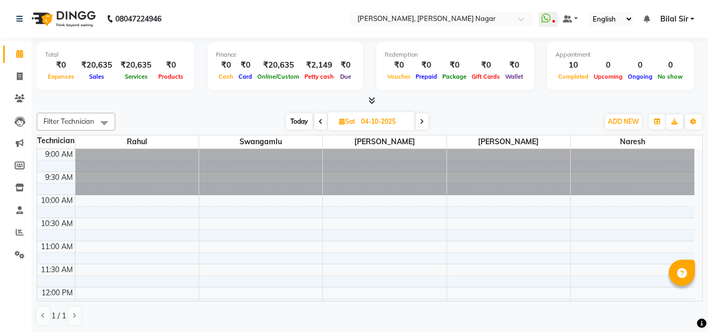
click at [371, 105] on span at bounding box center [369, 100] width 11 height 11
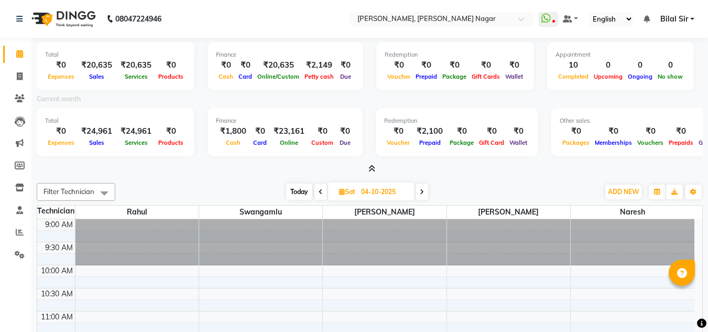
click at [368, 169] on icon at bounding box center [371, 169] width 7 height 8
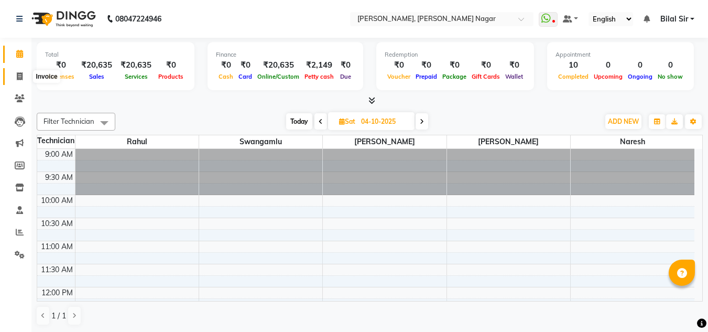
click at [15, 79] on span at bounding box center [19, 77] width 18 height 12
select select "service"
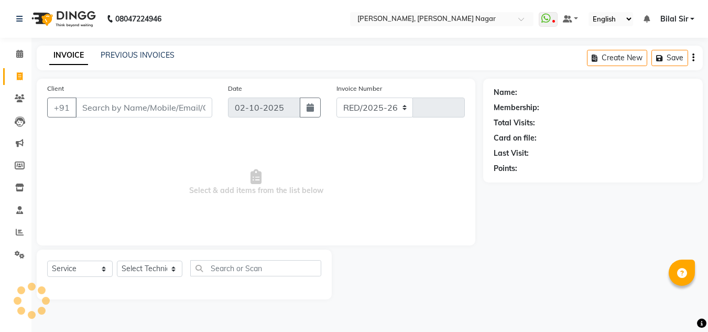
select select "7686"
type input "1431"
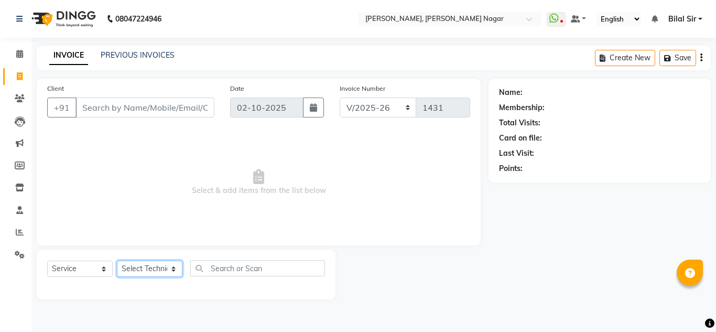
click at [140, 269] on select "Select Technician" at bounding box center [150, 268] width 66 height 16
select select "68294"
click at [117, 260] on select "Select Technician [PERSON_NAME] [PERSON_NAME] [PERSON_NAME] Manager [PERSON_NAM…" at bounding box center [150, 268] width 66 height 16
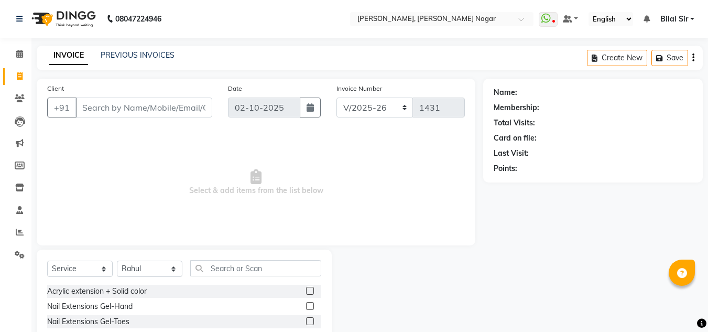
click at [210, 277] on div "Select Service Product Membership Package Voucher Prepaid Gift Card Select Tech…" at bounding box center [184, 272] width 274 height 25
click at [221, 269] on input "text" at bounding box center [255, 268] width 131 height 16
type input "acry"
click at [123, 287] on div "Acrylic extension + Solid color" at bounding box center [97, 291] width 100 height 11
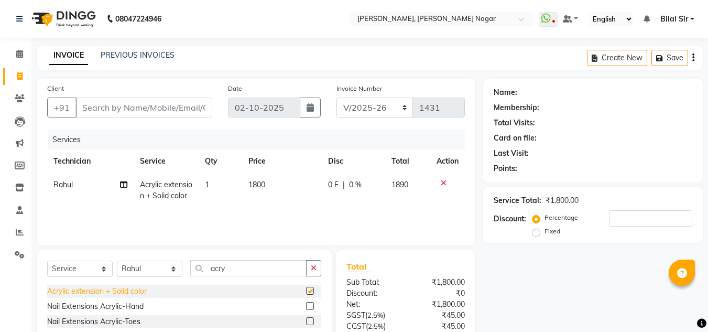
checkbox input "false"
click at [222, 266] on input "acry" at bounding box center [248, 268] width 116 height 16
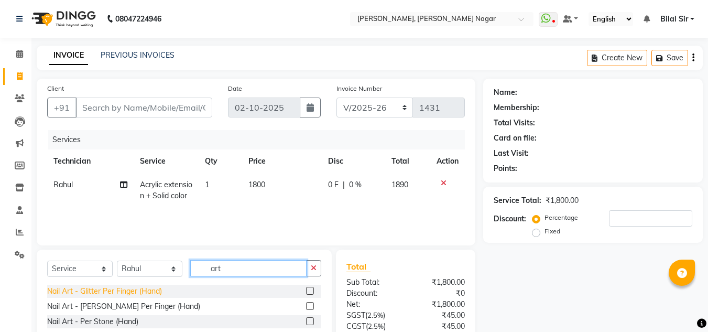
type input "art"
click at [135, 292] on div "Nail Art - Glitter Per Finger (Hand)" at bounding box center [104, 291] width 115 height 11
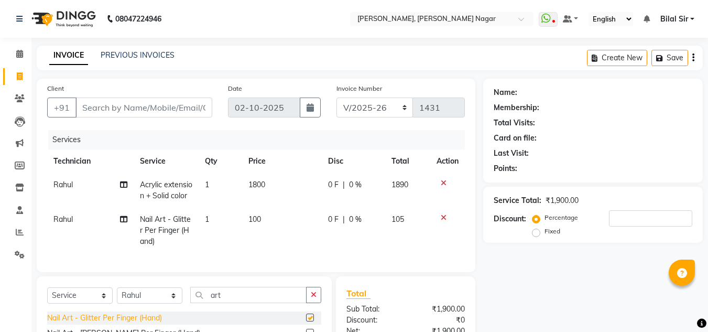
checkbox input "false"
click at [213, 217] on td "1" at bounding box center [220, 231] width 43 height 46
select select "68294"
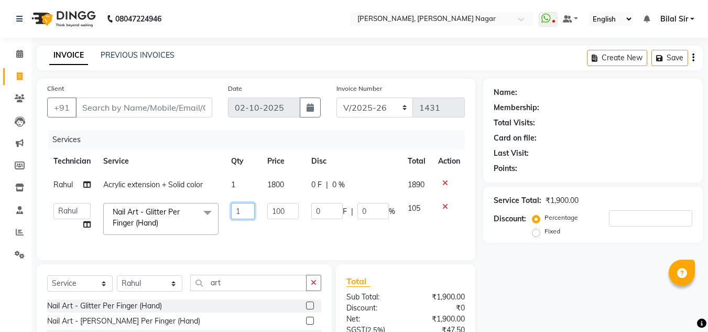
click at [246, 207] on input "1" at bounding box center [243, 211] width 24 height 16
type input "6"
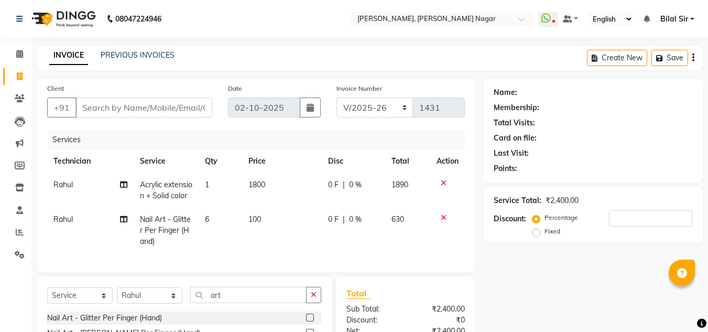
click at [281, 211] on td "100" at bounding box center [282, 231] width 80 height 46
select select "68294"
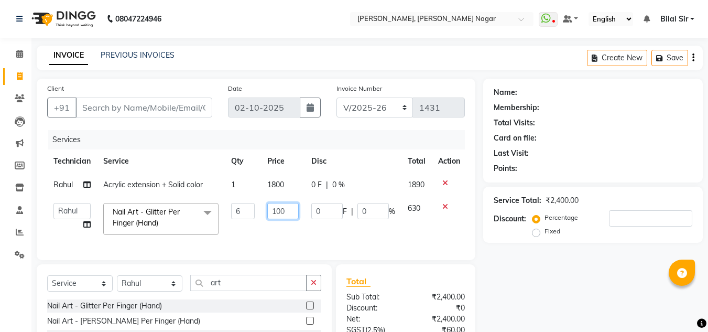
click at [281, 211] on input "100" at bounding box center [282, 211] width 31 height 16
type input "150"
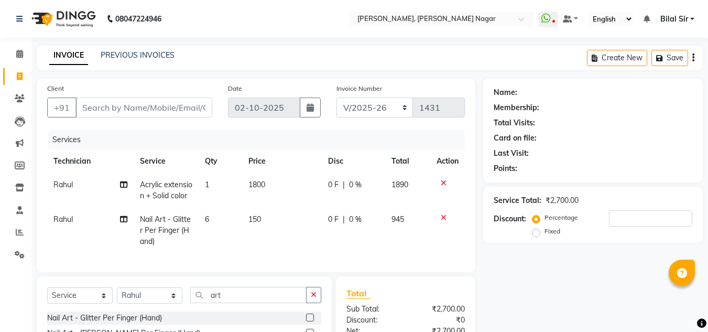
click at [212, 219] on td "6" at bounding box center [220, 231] width 43 height 46
select select "68294"
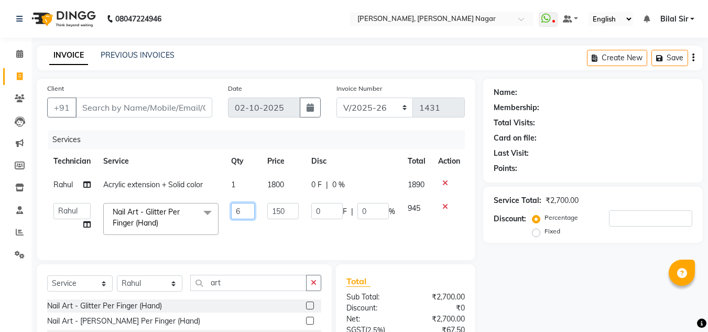
click at [248, 212] on input "6" at bounding box center [243, 211] width 24 height 16
type input "8"
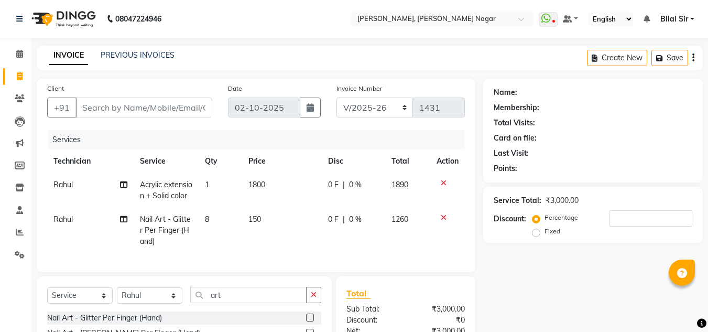
click at [605, 161] on div "Name: Membership: Total Visits: Card on file: Last Visit: Points:" at bounding box center [593, 128] width 199 height 91
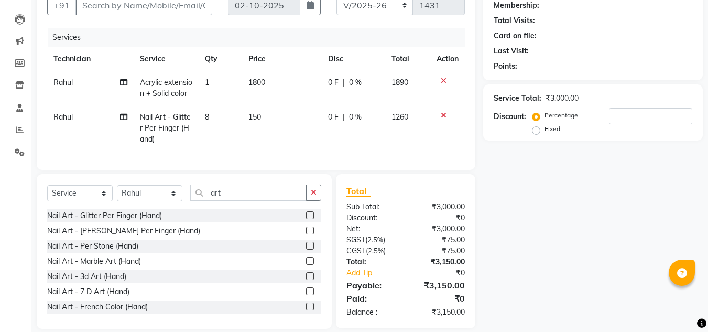
scroll to position [123, 0]
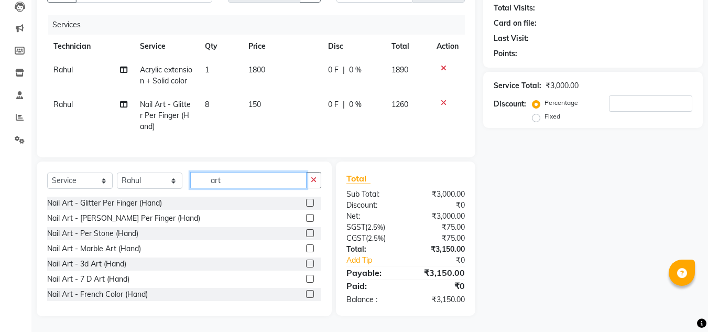
click at [258, 184] on input "art" at bounding box center [248, 180] width 116 height 16
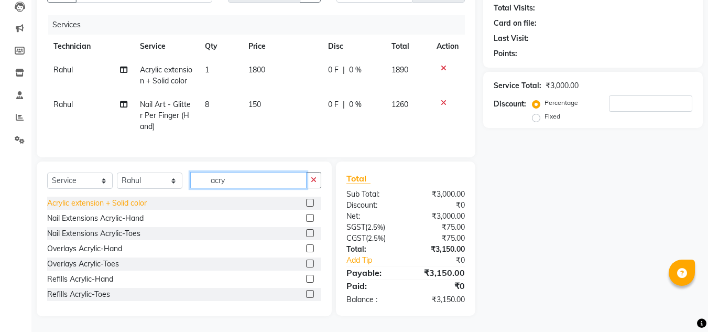
type input "acry"
click at [119, 202] on div "Acrylic extension + Solid color" at bounding box center [97, 203] width 100 height 11
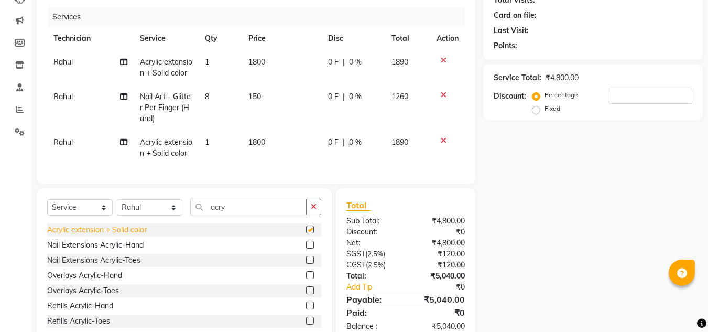
checkbox input "false"
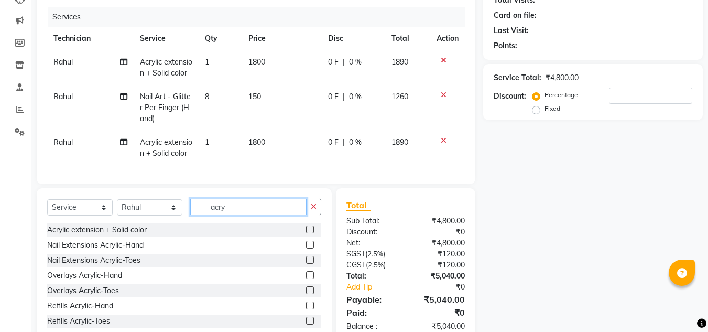
click at [230, 215] on input "acry" at bounding box center [248, 207] width 116 height 16
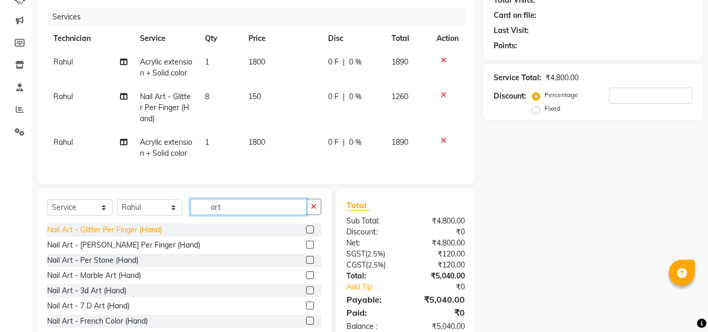
type input "art"
click at [113, 235] on div "Nail Art - Glitter Per Finger (Hand)" at bounding box center [104, 229] width 115 height 11
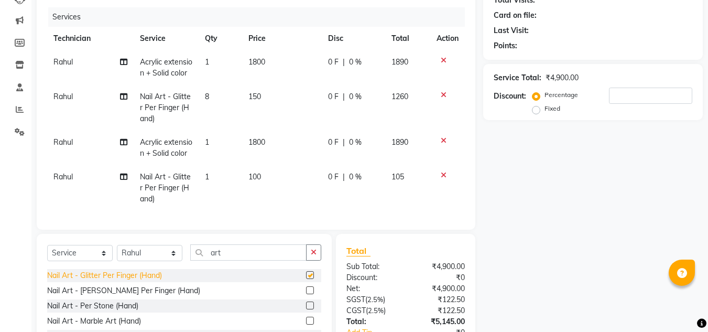
checkbox input "false"
click at [251, 179] on span "100" at bounding box center [254, 176] width 13 height 9
select select "68294"
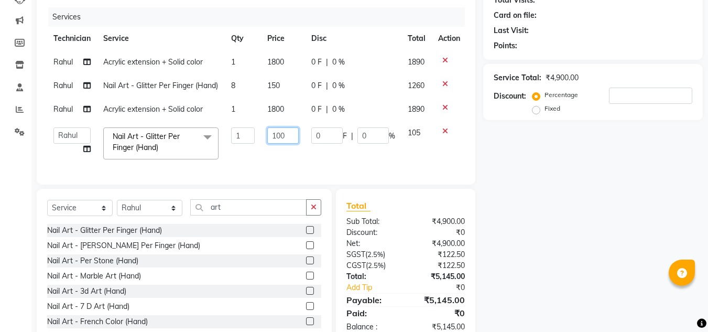
click at [281, 144] on input "100" at bounding box center [282, 135] width 31 height 16
type input "200"
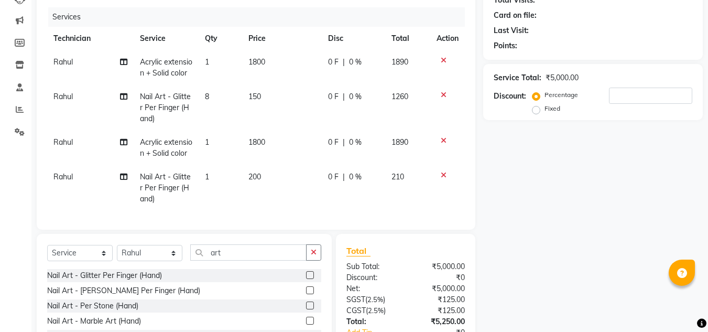
click at [213, 176] on td "1" at bounding box center [220, 188] width 43 height 46
select select "68294"
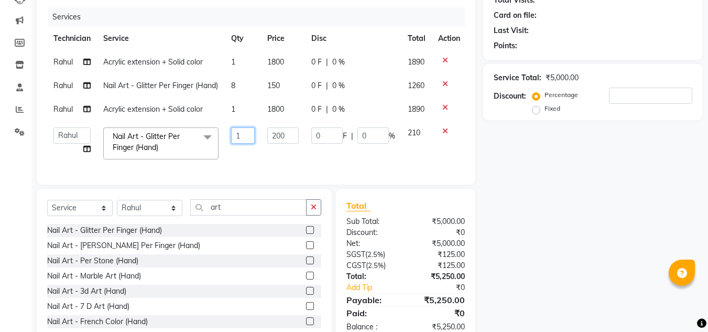
click at [247, 144] on input "1" at bounding box center [243, 135] width 24 height 16
type input "4"
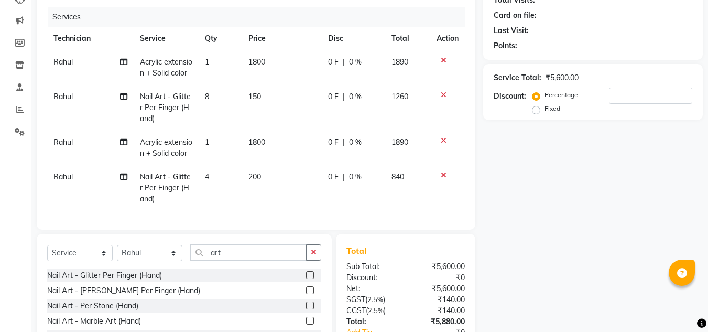
click at [601, 156] on div "Name: Membership: Total Visits: Card on file: Last Visit: Points: Service Total…" at bounding box center [596, 172] width 227 height 432
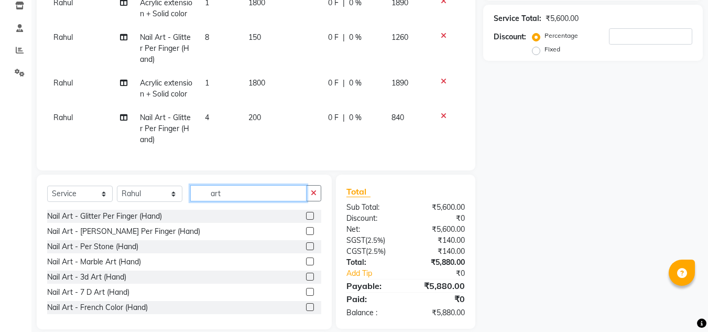
click at [251, 201] on input "art" at bounding box center [248, 193] width 116 height 16
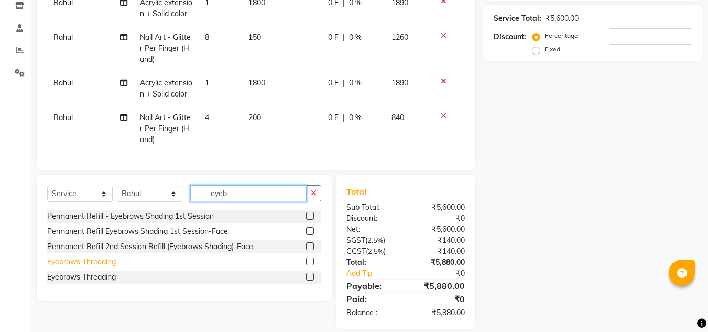
type input "eyeb"
click at [104, 267] on div "Eyebrows Threading" at bounding box center [81, 261] width 69 height 11
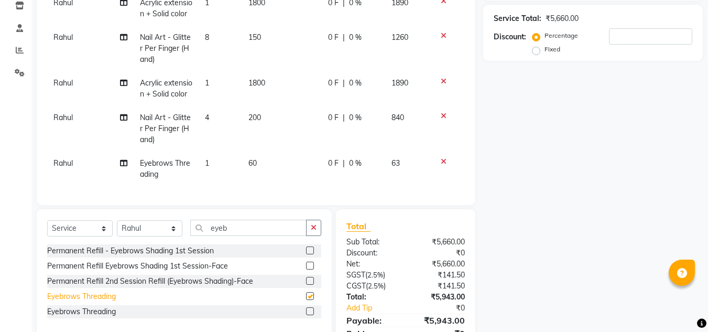
checkbox input "false"
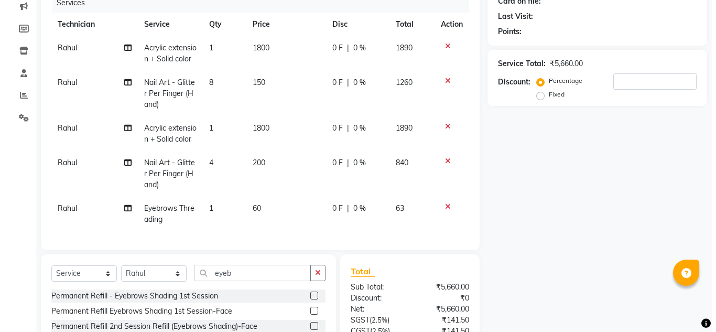
scroll to position [0, 0]
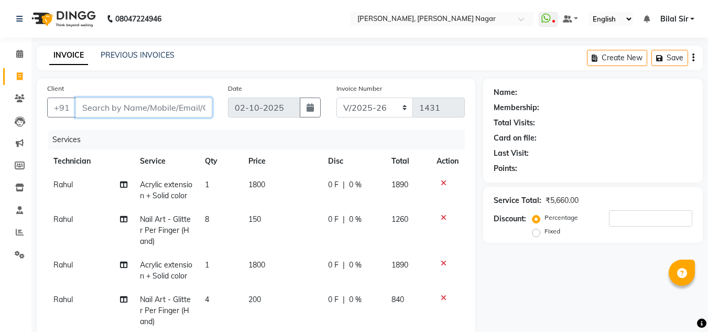
click at [119, 111] on input "Client" at bounding box center [143, 107] width 137 height 20
type input "9"
type input "0"
type input "9738870107"
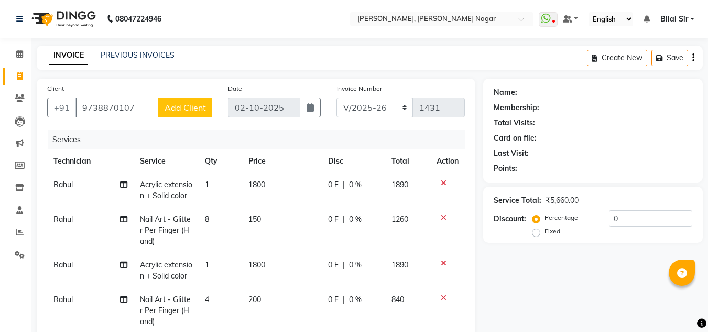
click at [201, 105] on span "Add Client" at bounding box center [185, 107] width 41 height 10
select select "21"
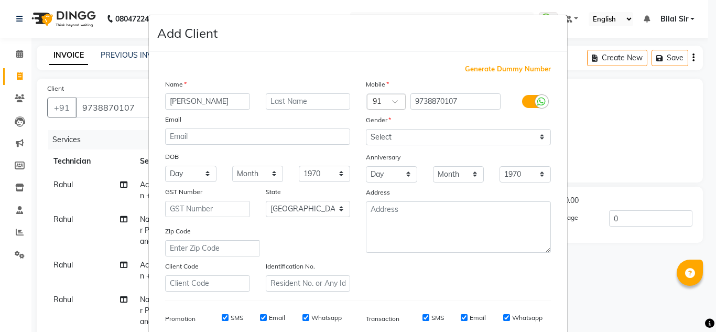
type input "[PERSON_NAME]"
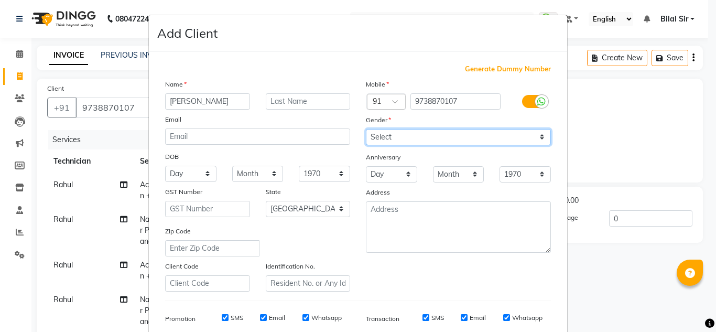
click at [390, 137] on select "Select [DEMOGRAPHIC_DATA] [DEMOGRAPHIC_DATA] Other Prefer Not To Say" at bounding box center [458, 137] width 185 height 16
select select "[DEMOGRAPHIC_DATA]"
click at [366, 129] on select "Select [DEMOGRAPHIC_DATA] [DEMOGRAPHIC_DATA] Other Prefer Not To Say" at bounding box center [458, 137] width 185 height 16
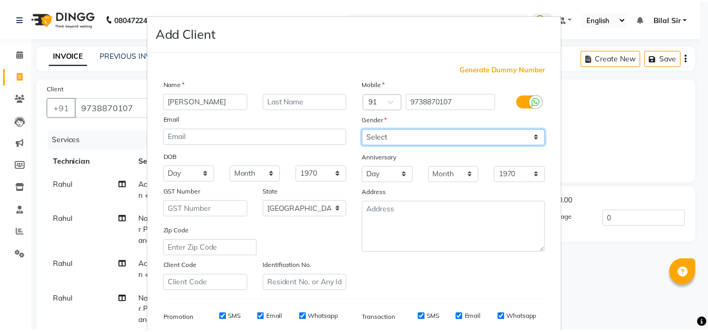
scroll to position [152, 0]
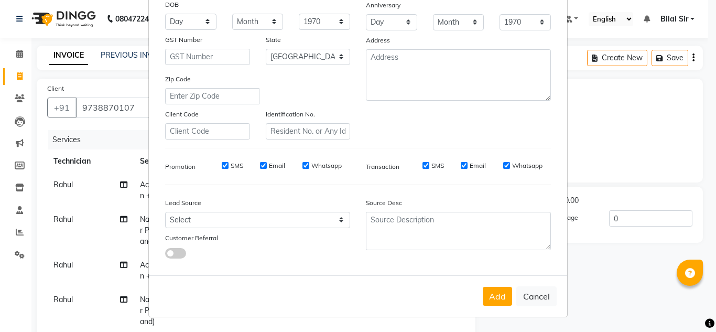
click at [478, 295] on div "Add Cancel" at bounding box center [358, 295] width 418 height 41
click at [486, 295] on button "Add" at bounding box center [497, 296] width 29 height 19
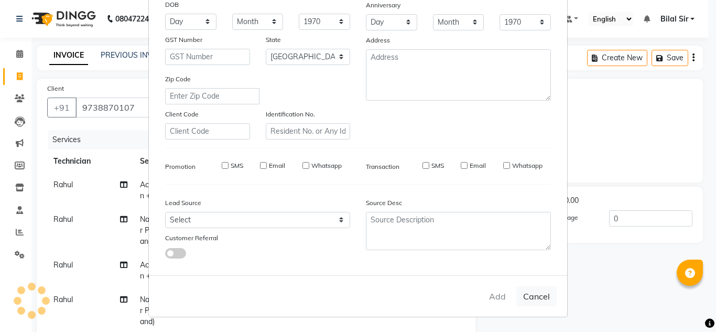
select select
select select "null"
select select
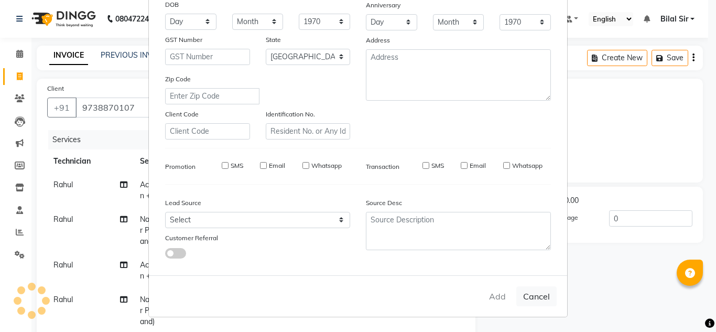
select select
checkbox input "false"
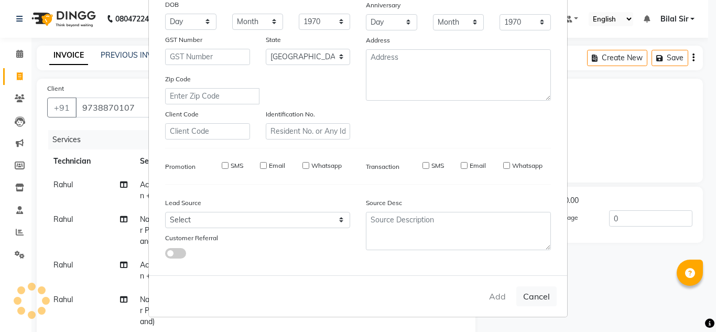
checkbox input "false"
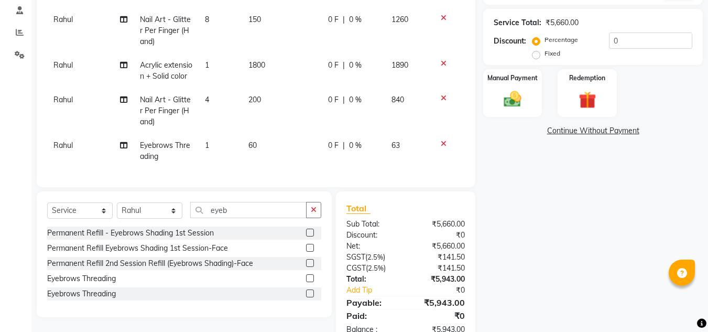
scroll to position [172, 0]
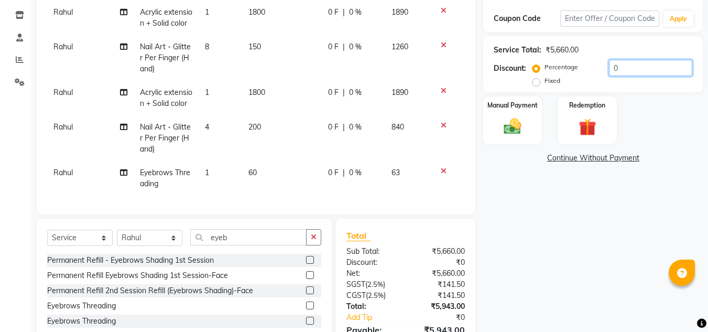
click at [618, 63] on input "0" at bounding box center [650, 68] width 83 height 16
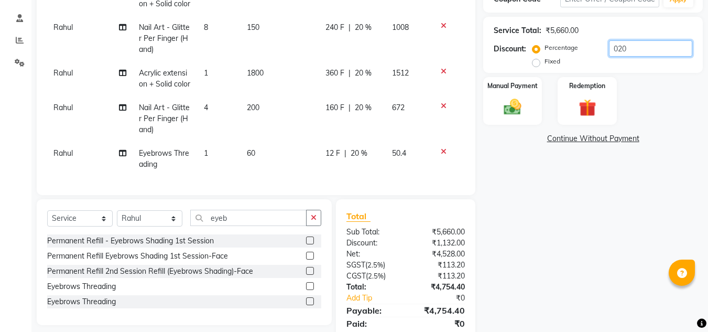
scroll to position [237, 0]
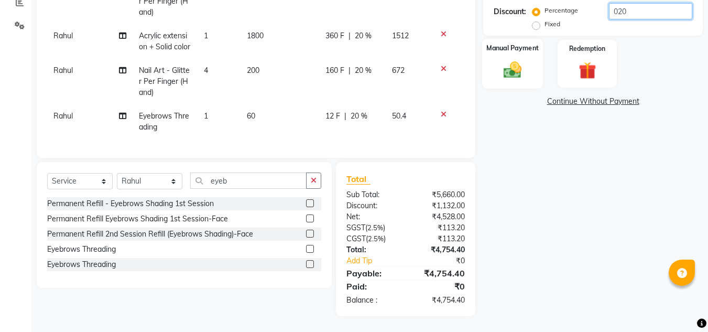
type input "020"
click at [509, 71] on img at bounding box center [512, 69] width 29 height 21
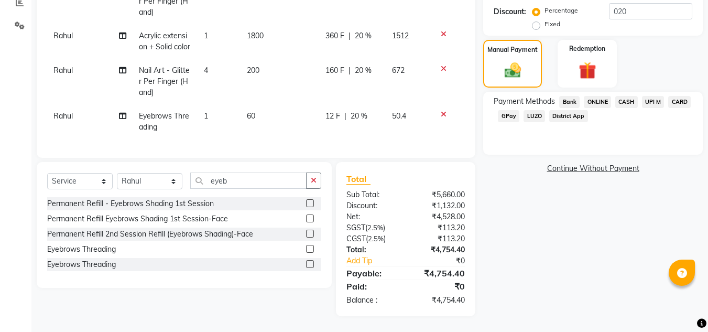
click at [629, 96] on span "CASH" at bounding box center [626, 102] width 23 height 12
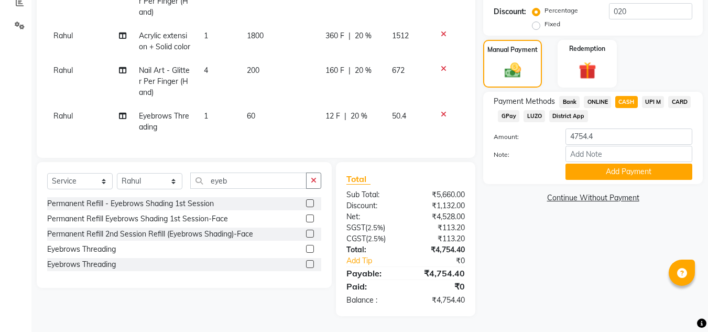
click at [602, 96] on span "ONLINE" at bounding box center [597, 102] width 27 height 12
click at [617, 164] on button "Add Payment" at bounding box center [628, 172] width 127 height 16
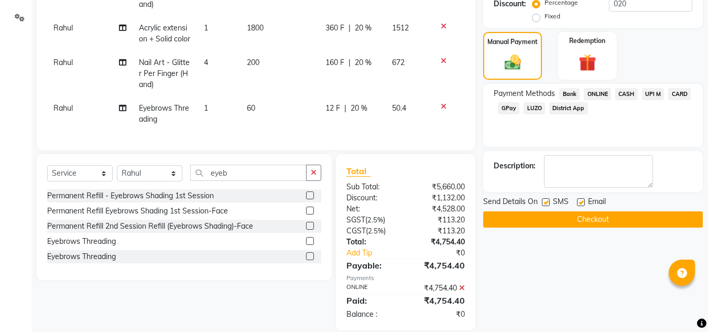
click at [613, 223] on button "Checkout" at bounding box center [593, 219] width 220 height 16
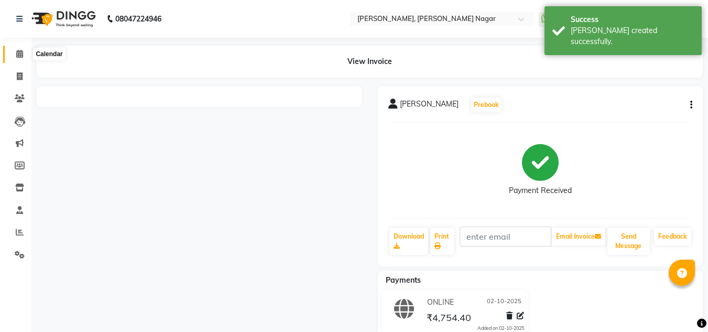
click at [21, 52] on icon at bounding box center [19, 54] width 7 height 8
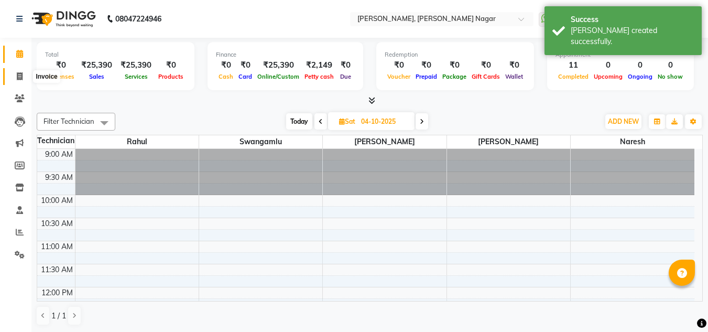
click at [11, 77] on span at bounding box center [19, 77] width 18 height 12
select select "service"
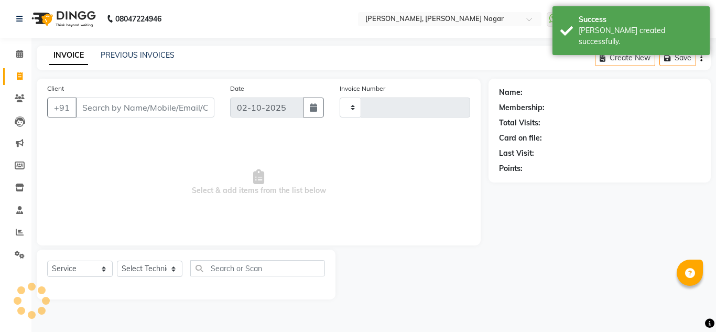
type input "1432"
select select "7686"
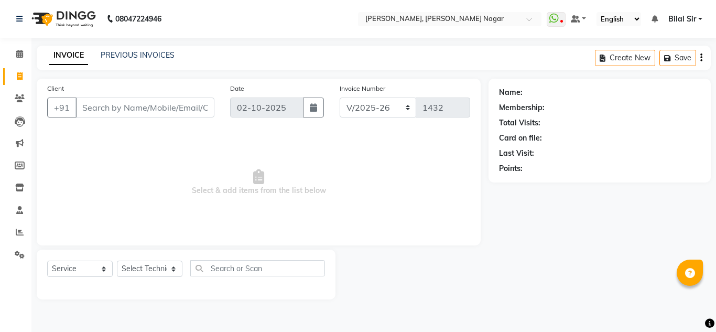
click at [155, 111] on input "Client" at bounding box center [144, 107] width 139 height 20
click at [131, 271] on select "Select Technician [PERSON_NAME] [PERSON_NAME] [PERSON_NAME] Manager [PERSON_NAM…" at bounding box center [150, 268] width 66 height 16
select select "92046"
click at [117, 260] on select "Select Technician [PERSON_NAME] [PERSON_NAME] [PERSON_NAME] Manager [PERSON_NAM…" at bounding box center [150, 268] width 66 height 16
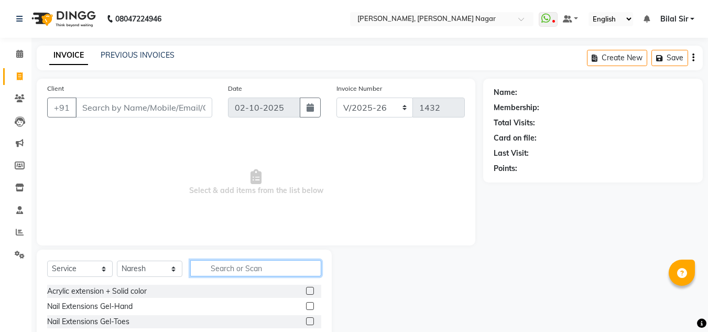
click at [216, 269] on input "text" at bounding box center [255, 268] width 131 height 16
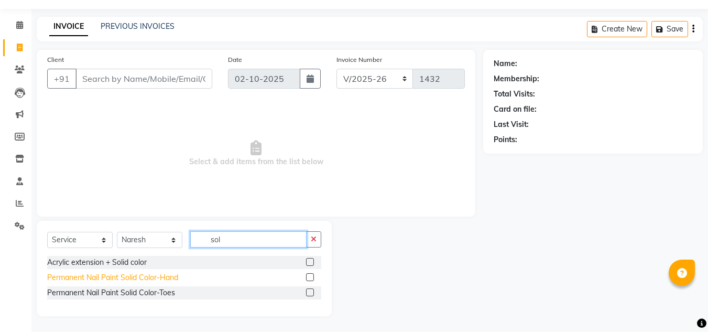
type input "sol"
click at [159, 275] on div "Permanent Nail Paint Solid Color-Hand" at bounding box center [112, 277] width 131 height 11
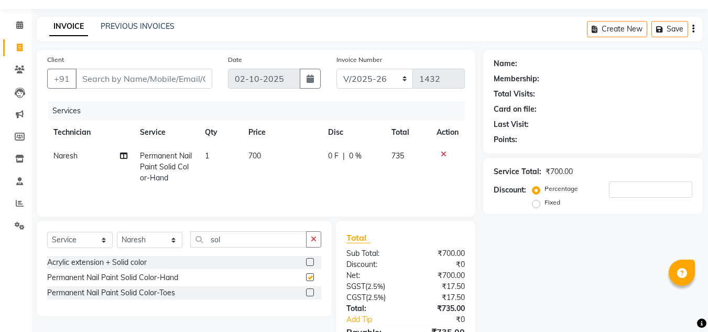
checkbox input "false"
click at [255, 242] on input "sol" at bounding box center [248, 239] width 116 height 16
click at [258, 153] on span "700" at bounding box center [254, 155] width 13 height 9
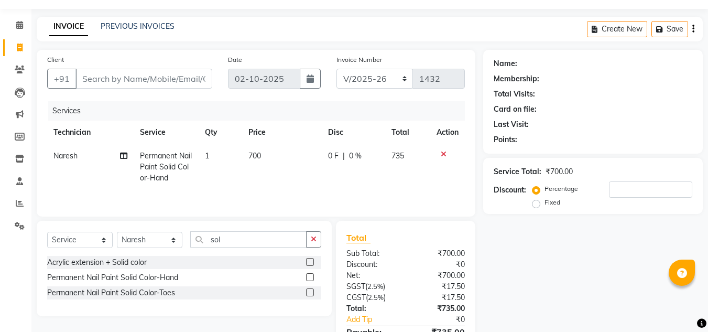
select select "92046"
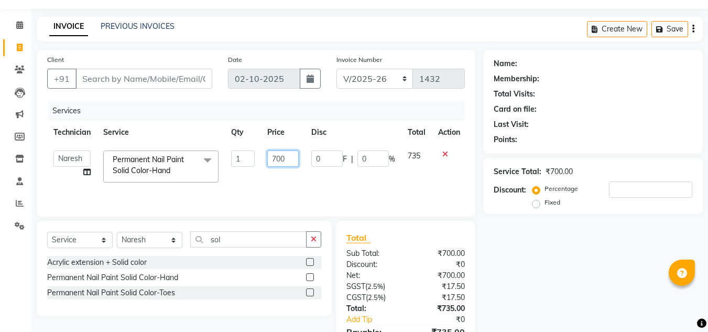
click at [275, 153] on input "700" at bounding box center [282, 158] width 31 height 16
type input "800"
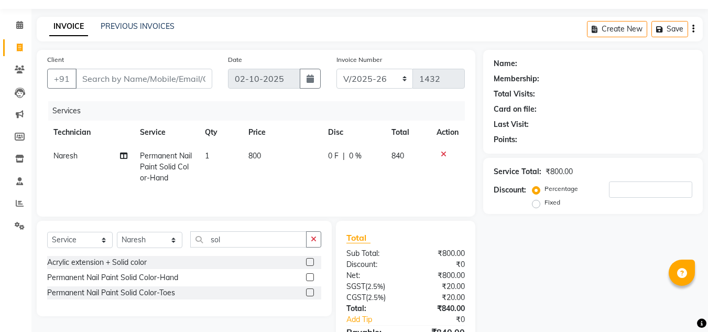
click at [494, 143] on div "Points:" at bounding box center [506, 139] width 24 height 11
click at [253, 238] on input "sol" at bounding box center [248, 239] width 116 height 16
type input "s"
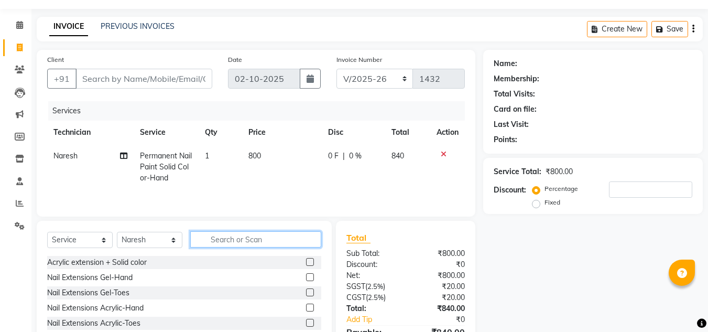
click at [221, 235] on input "text" at bounding box center [255, 239] width 131 height 16
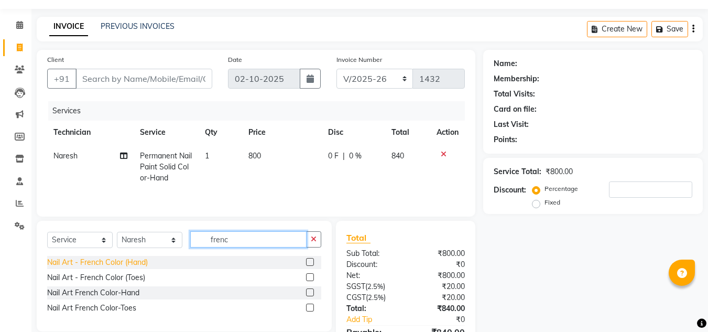
type input "frenc"
click at [74, 261] on div "Nail Art - French Color (Hand)" at bounding box center [97, 262] width 101 height 11
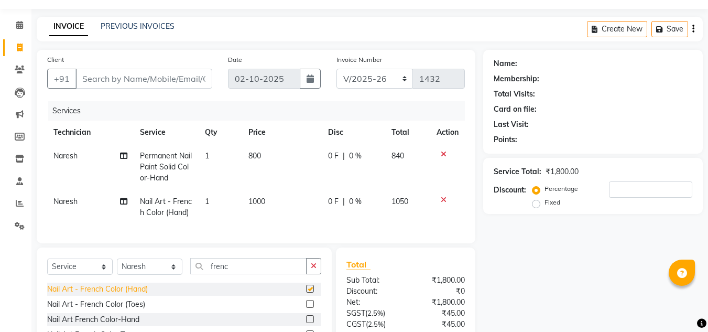
checkbox input "false"
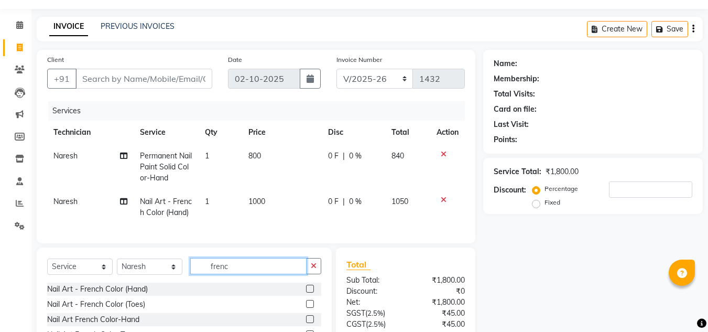
click at [217, 274] on input "frenc" at bounding box center [248, 266] width 116 height 16
type input "glit"
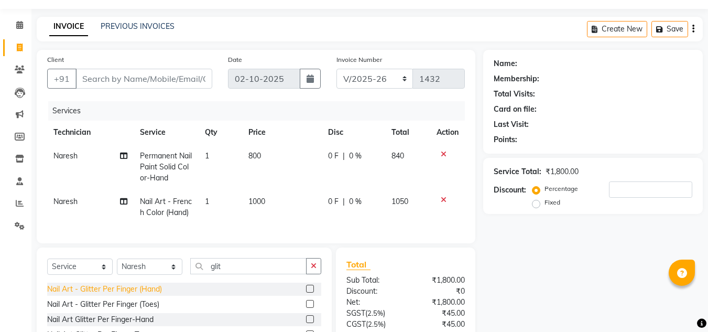
click at [129, 295] on div "Nail Art - Glitter Per Finger (Hand)" at bounding box center [104, 289] width 115 height 11
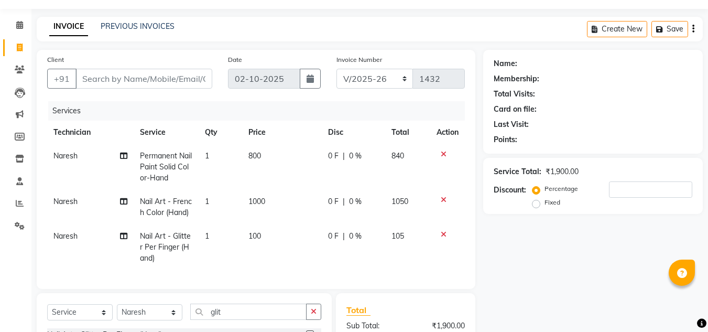
checkbox input "false"
click at [258, 205] on span "1000" at bounding box center [256, 201] width 17 height 9
select select "92046"
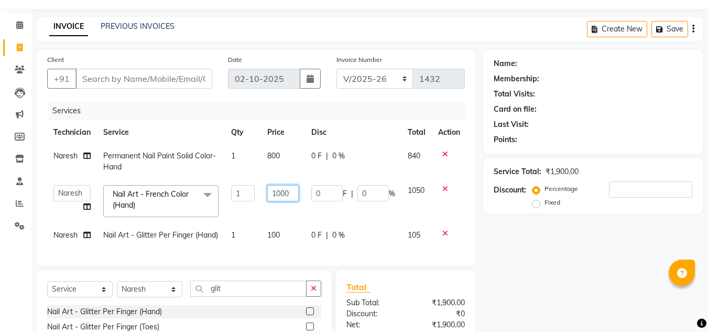
click at [290, 189] on input "1000" at bounding box center [282, 193] width 31 height 16
type input "1"
type input "150"
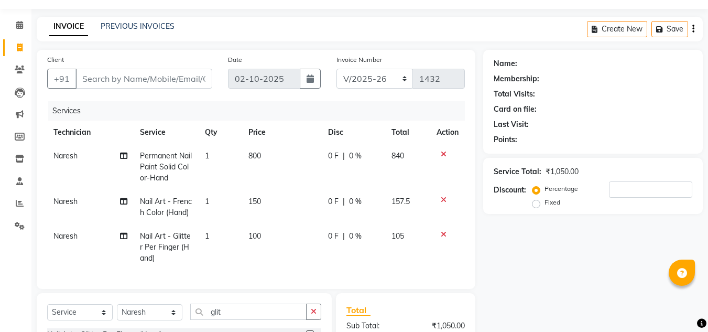
click at [214, 200] on td "1" at bounding box center [220, 207] width 43 height 35
select select "92046"
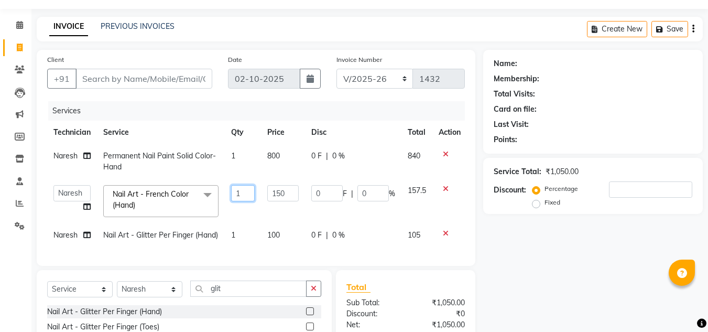
click at [247, 191] on input "1" at bounding box center [243, 193] width 24 height 16
type input "10"
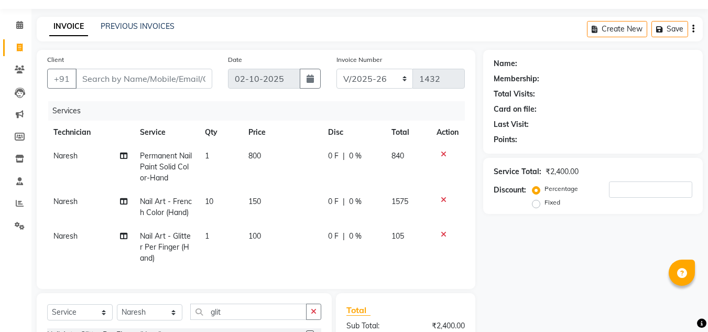
click at [596, 127] on div "Last Visit:" at bounding box center [593, 124] width 199 height 11
click at [201, 229] on td "1" at bounding box center [220, 247] width 43 height 46
select select "92046"
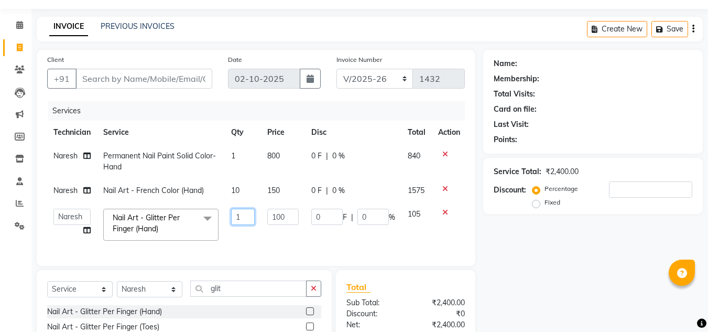
click at [243, 221] on input "1" at bounding box center [243, 217] width 24 height 16
type input "10"
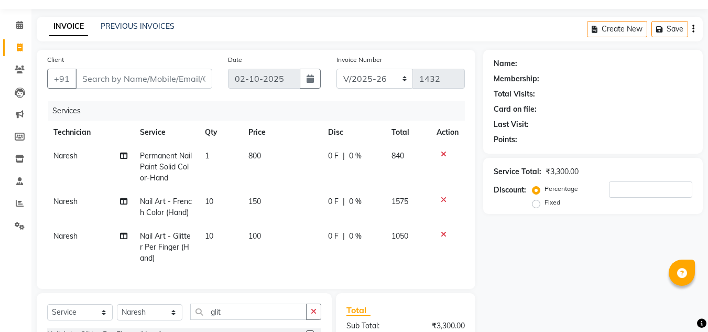
click at [552, 149] on div "Name: Membership: Total Visits: Card on file: Last Visit: Points:" at bounding box center [593, 102] width 220 height 104
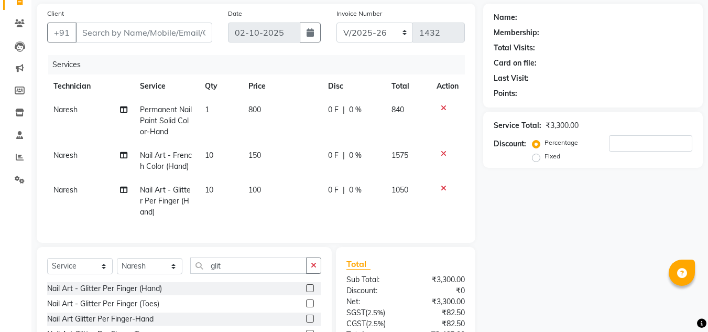
click at [442, 190] on icon at bounding box center [444, 187] width 6 height 7
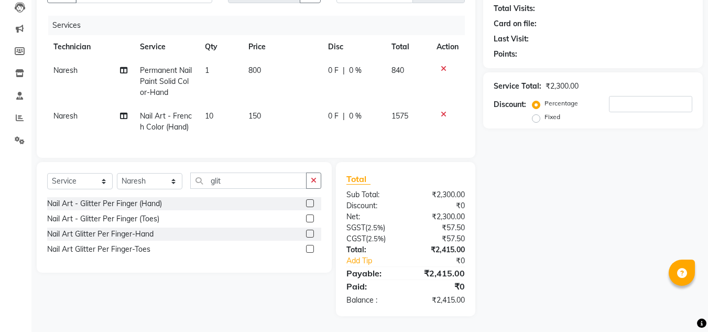
scroll to position [0, 0]
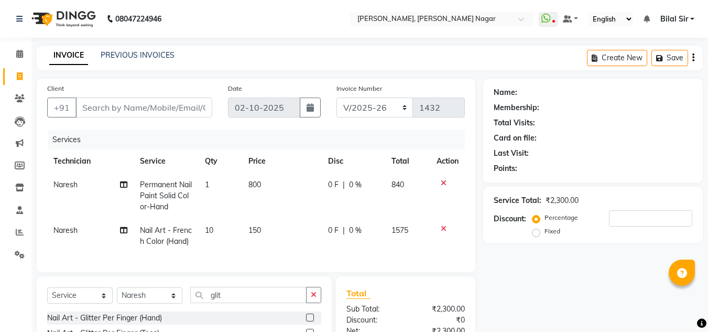
click at [172, 97] on div "Client +91" at bounding box center [129, 104] width 181 height 43
click at [161, 104] on input "Client" at bounding box center [143, 107] width 137 height 20
click at [18, 54] on icon at bounding box center [19, 54] width 7 height 8
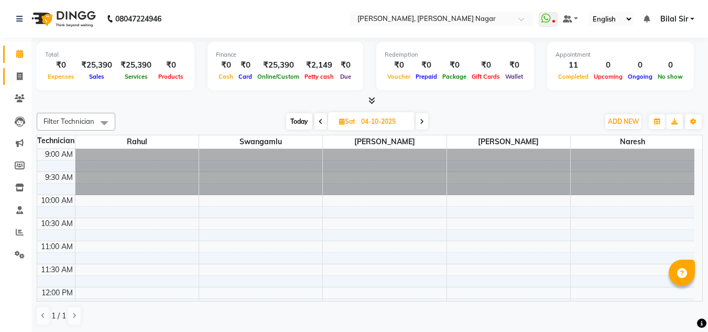
click at [17, 75] on icon at bounding box center [20, 76] width 6 height 8
select select "service"
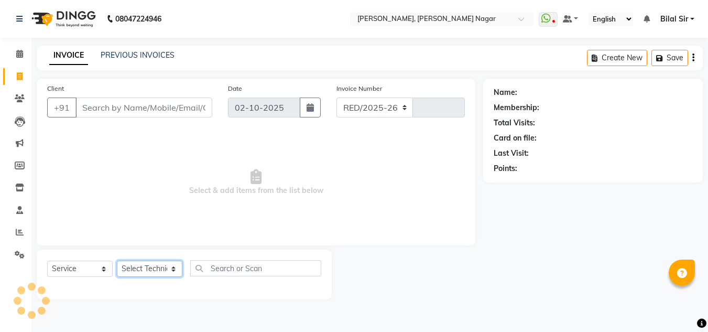
select select "7686"
type input "1432"
click at [144, 270] on select "Select Technician" at bounding box center [150, 268] width 66 height 16
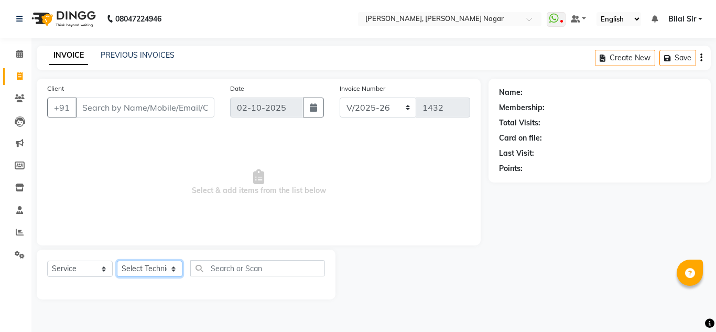
select select "92046"
click at [117, 260] on select "Select Technician [PERSON_NAME] [PERSON_NAME] [PERSON_NAME] Manager [PERSON_NAM…" at bounding box center [150, 268] width 66 height 16
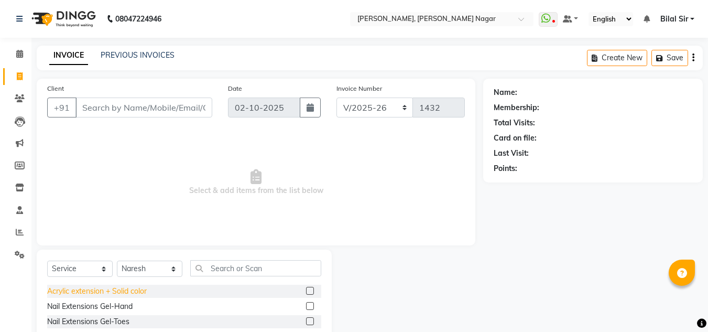
click at [106, 292] on div "Acrylic extension + Solid color" at bounding box center [97, 291] width 100 height 11
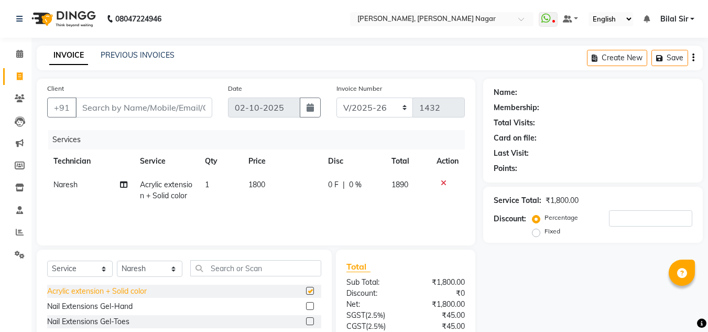
checkbox input "false"
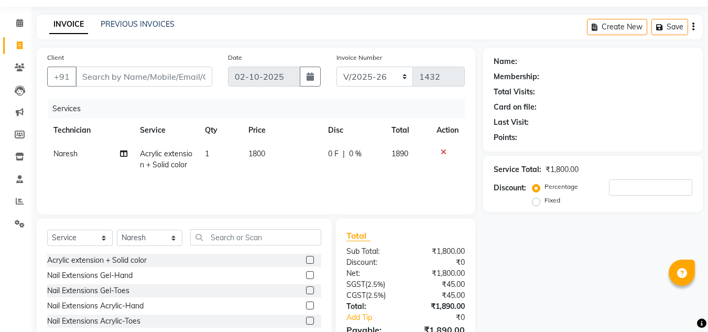
click at [445, 153] on icon at bounding box center [444, 151] width 6 height 7
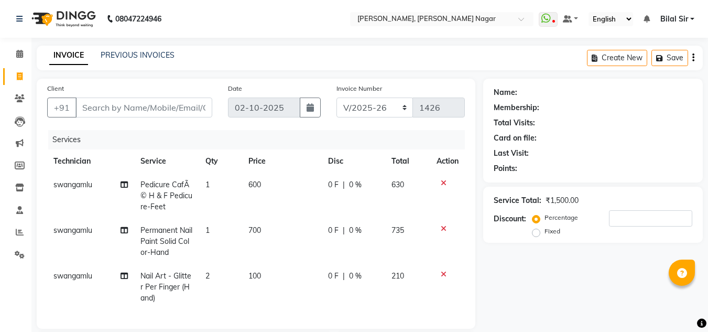
select select "7686"
select select "service"
select select "81677"
